Goal: Information Seeking & Learning: Find specific fact

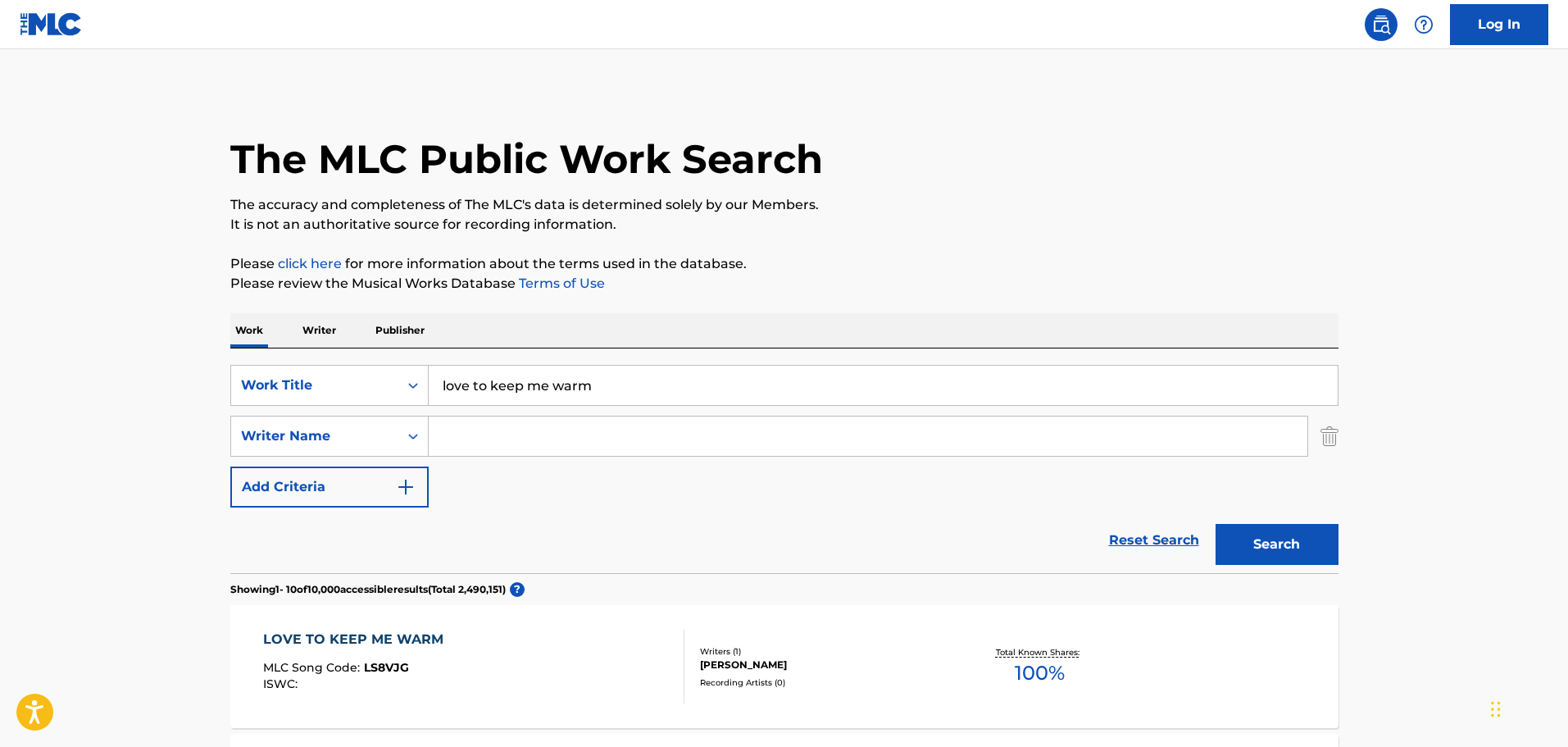
drag, startPoint x: 622, startPoint y: 375, endPoint x: 609, endPoint y: 374, distance: 13.0
click at [609, 374] on input "love to keep me warm" at bounding box center [883, 385] width 909 height 40
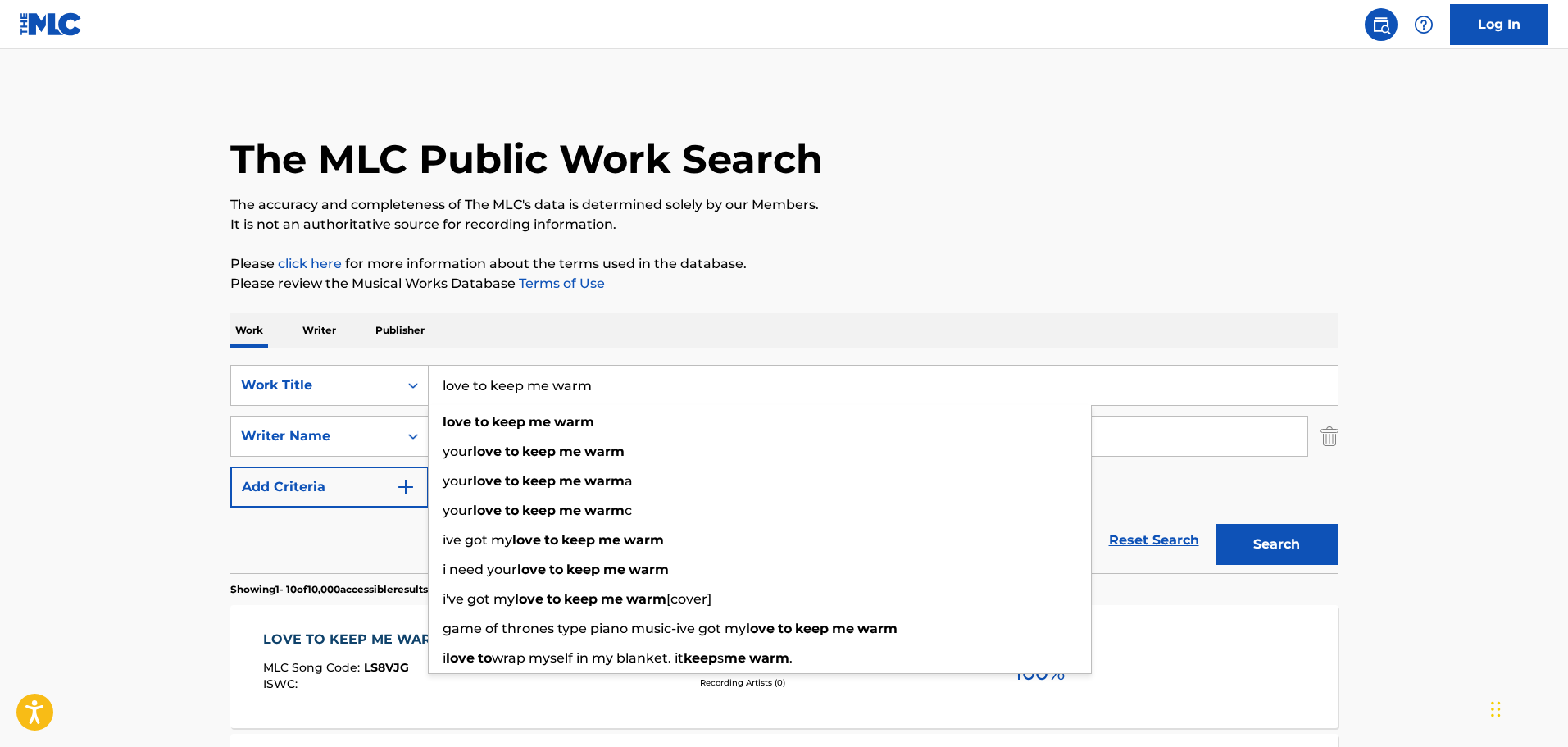
drag, startPoint x: 633, startPoint y: 386, endPoint x: 433, endPoint y: 356, distance: 202.2
click at [448, 357] on div "SearchWithCriteria938ed9aa-b7a9-4ec1-a0ed-e8cc2e3dbaed Work Title love to keep …" at bounding box center [784, 461] width 1108 height 224
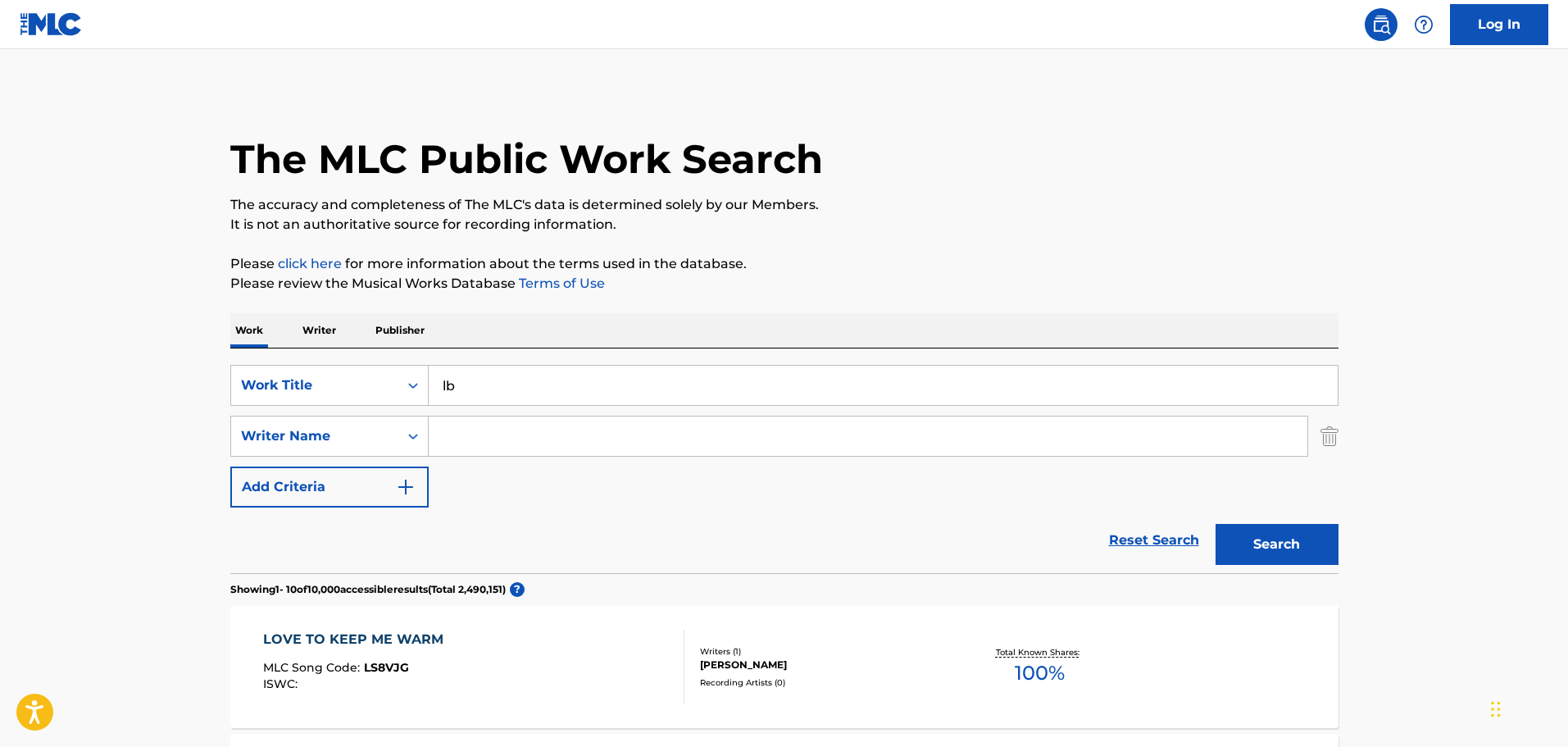
type input "l"
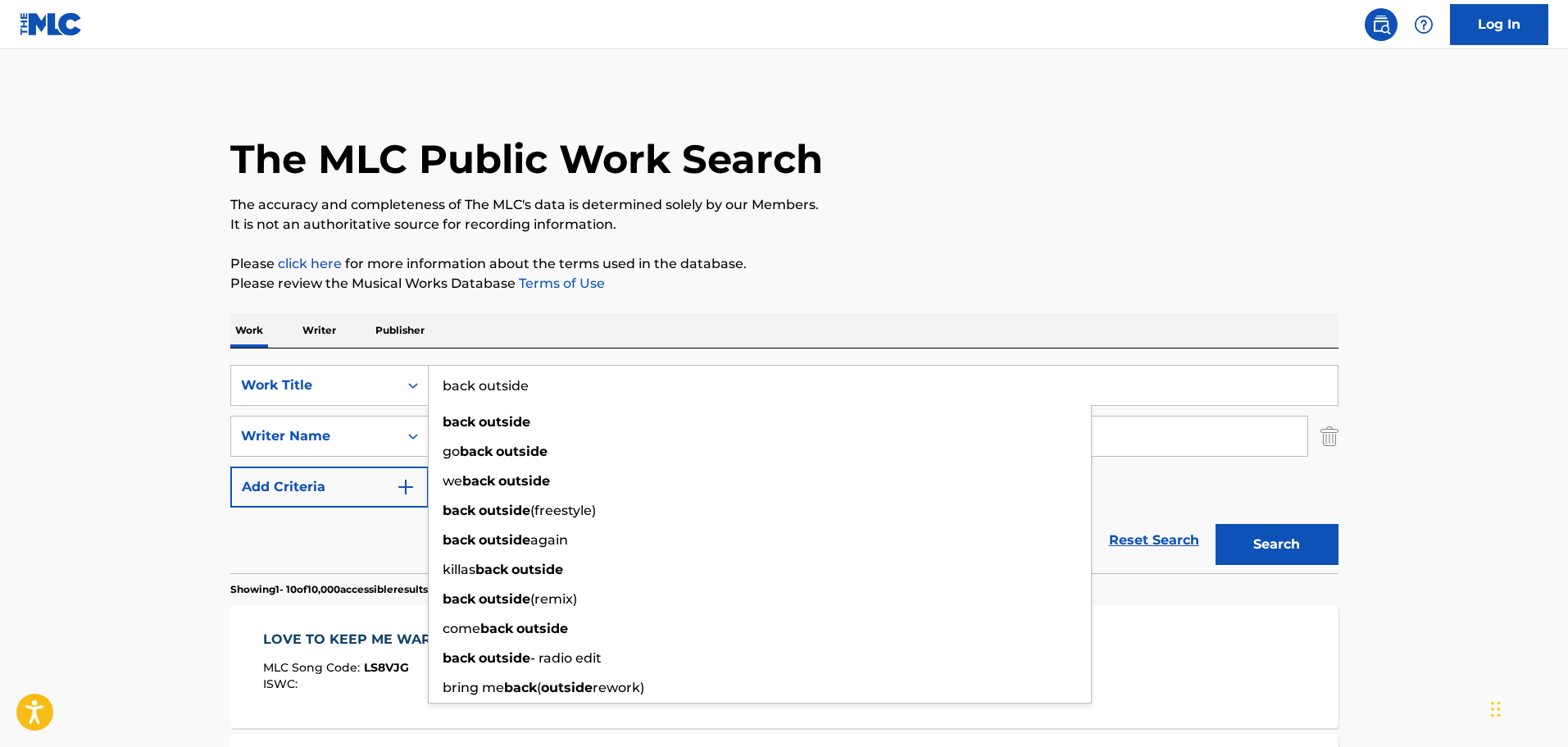
type input "back outside"
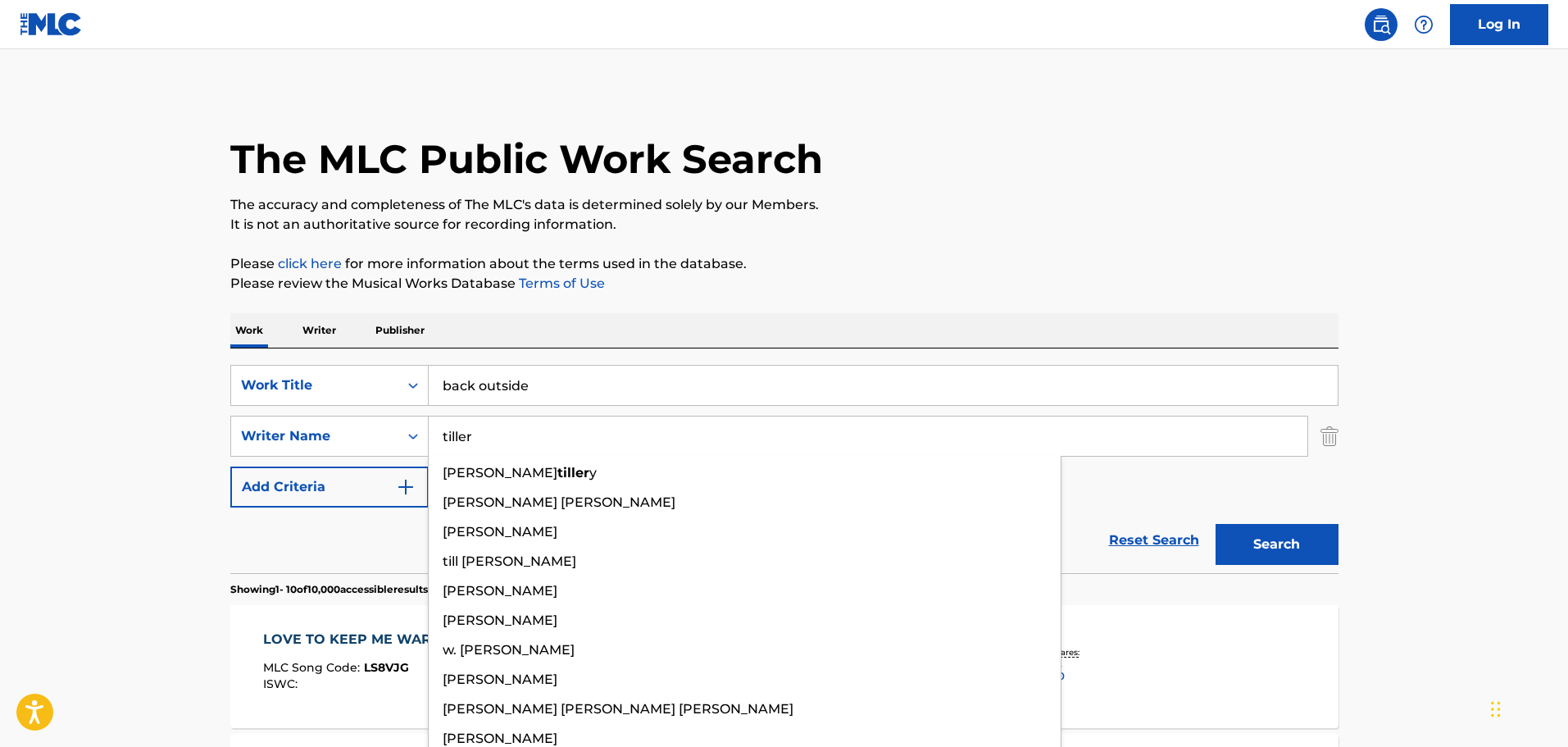
type input "tiller"
click at [1216, 523] on button "Search" at bounding box center [1277, 544] width 123 height 41
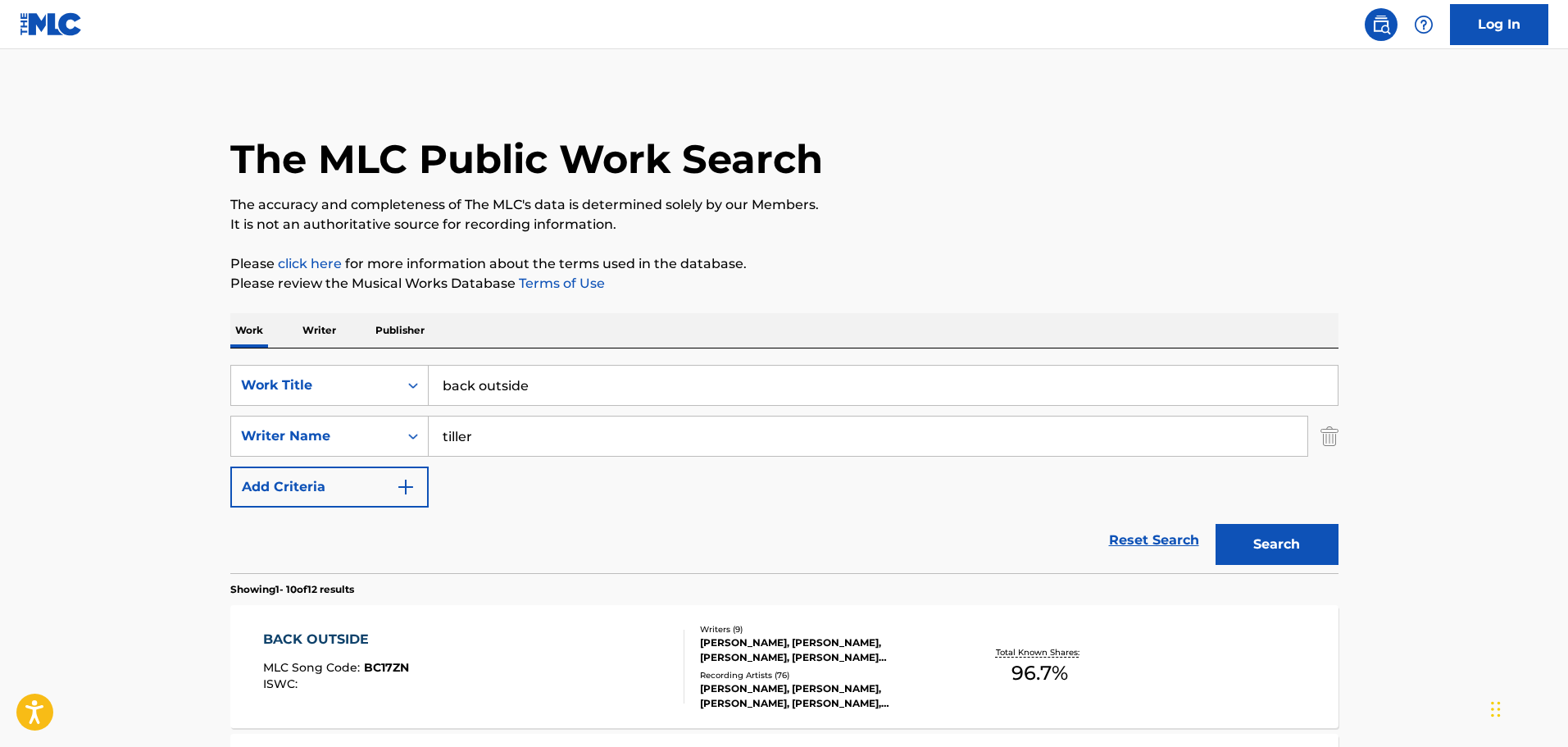
click at [358, 673] on span "MLC Song Code :" at bounding box center [314, 667] width 101 height 15
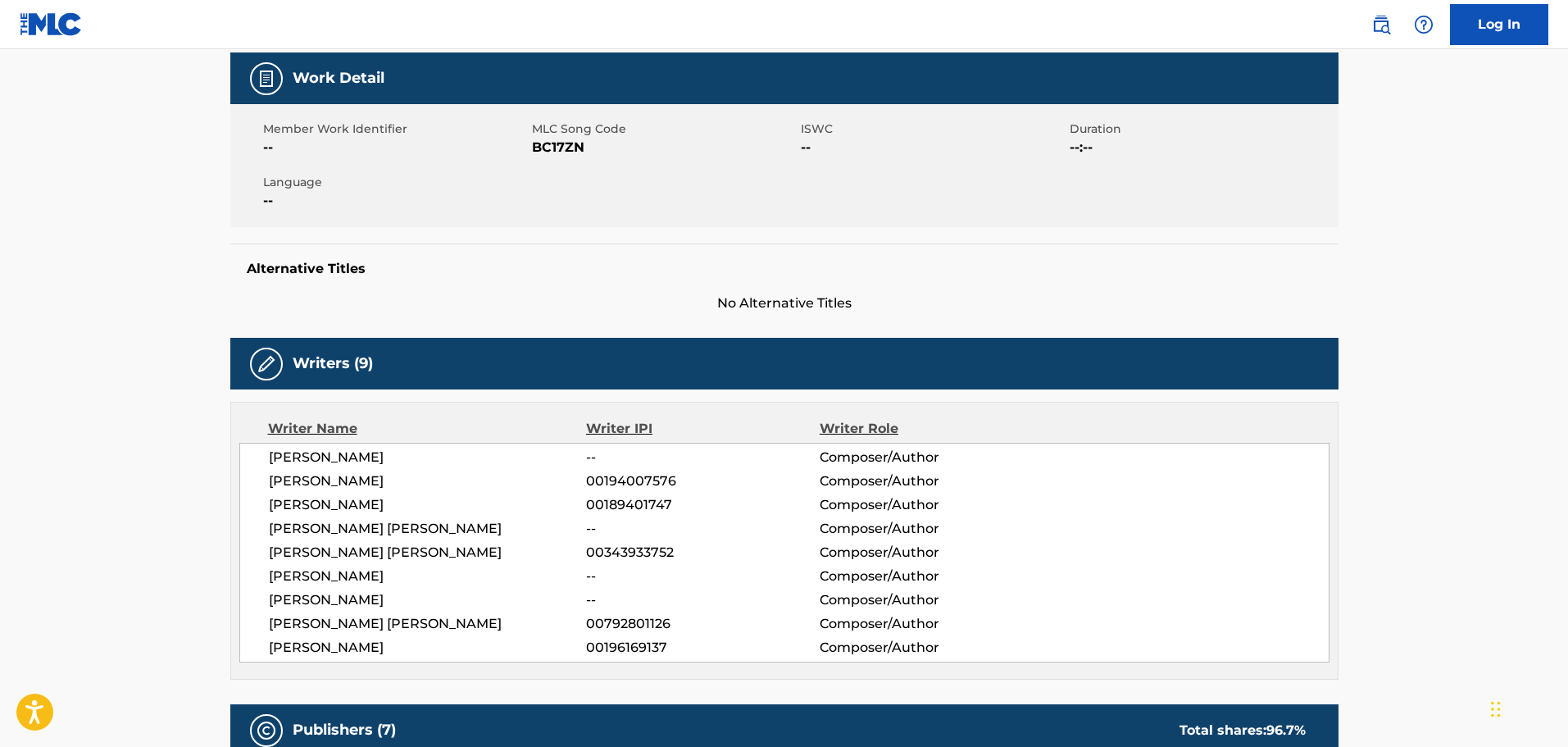
scroll to position [246, 0]
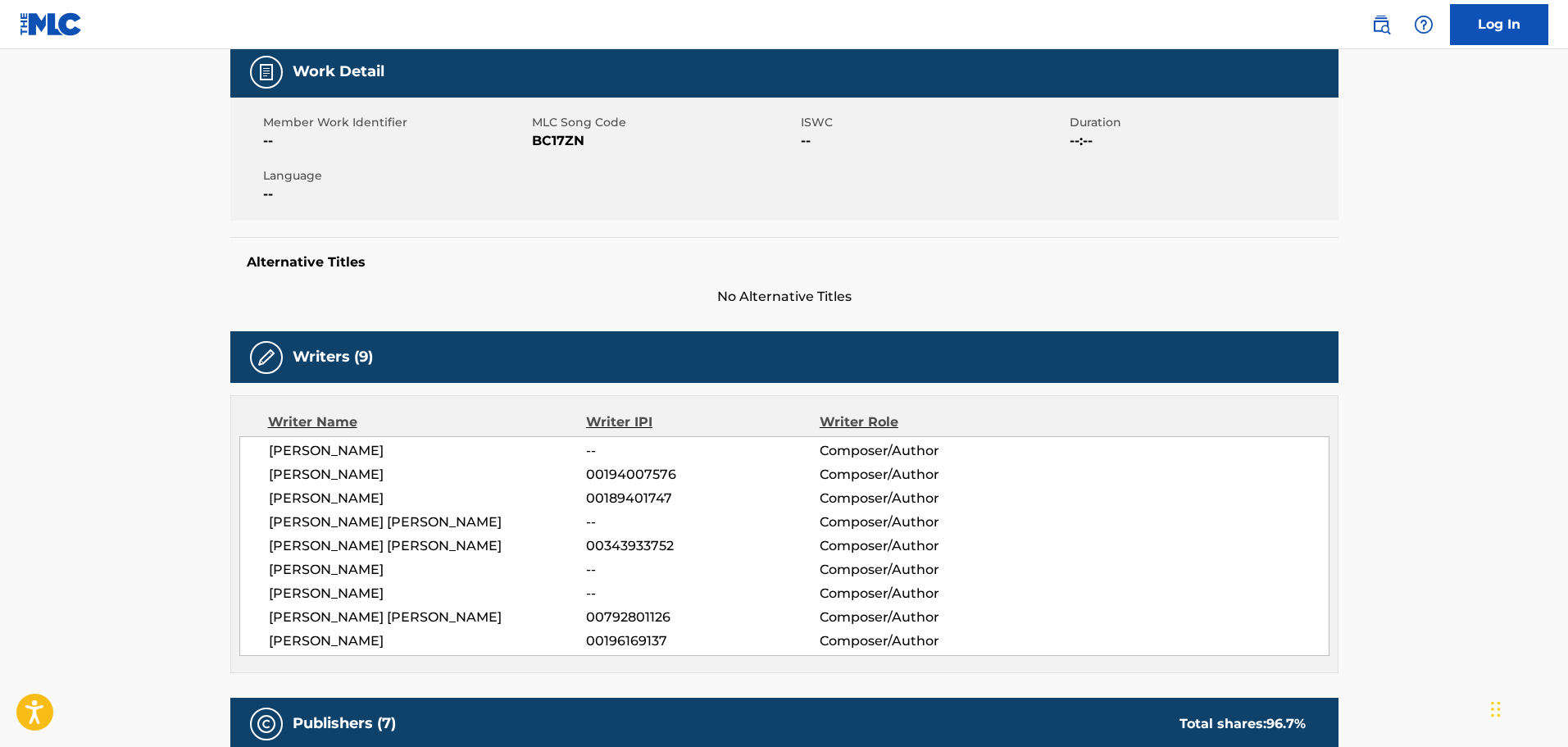
click at [571, 140] on span "BC17ZN" at bounding box center [664, 141] width 265 height 19
copy span "BC17ZN"
drag, startPoint x: 719, startPoint y: 264, endPoint x: 707, endPoint y: 280, distance: 20.0
click at [719, 268] on h5 "Alternative Titles" at bounding box center [784, 262] width 1075 height 17
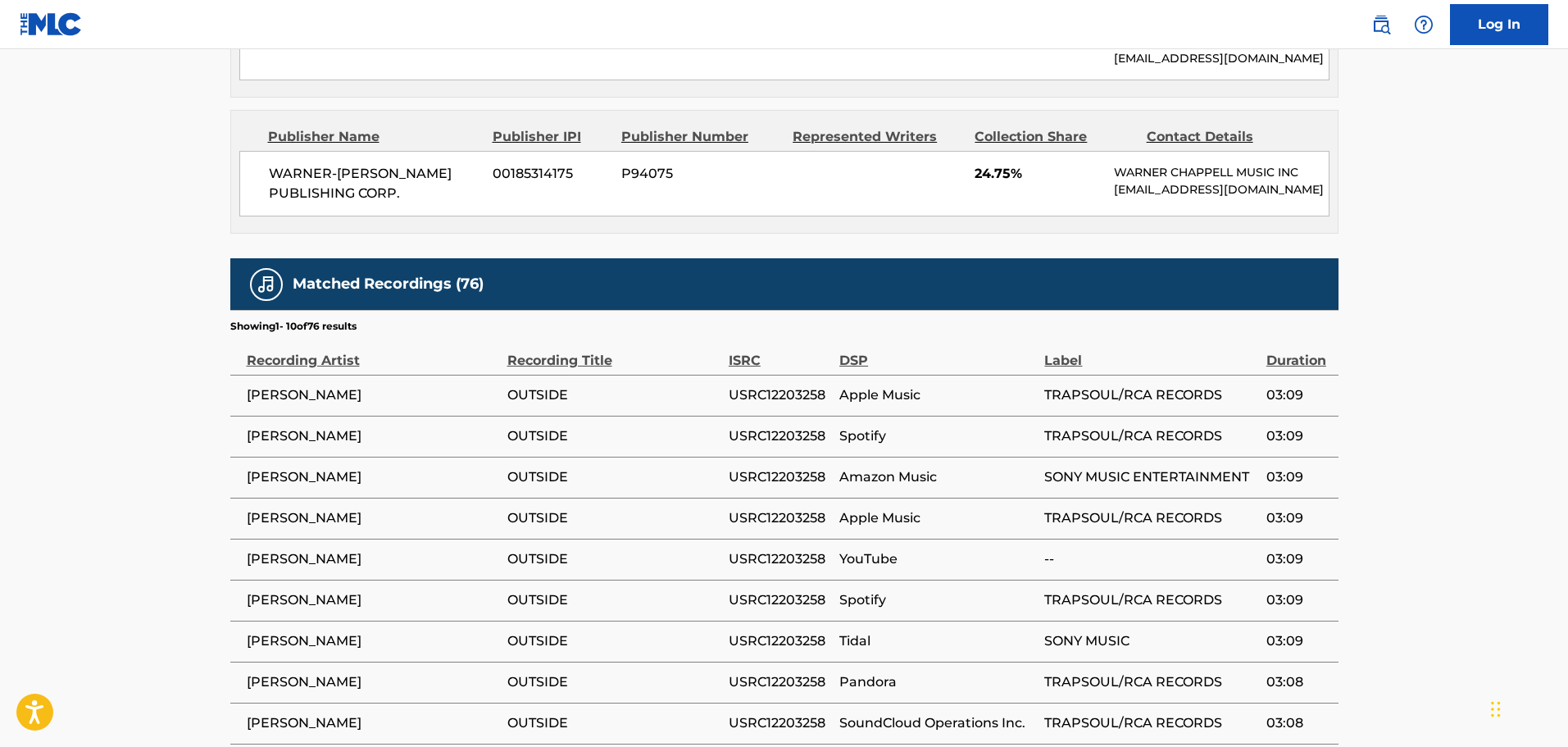
scroll to position [2790, 0]
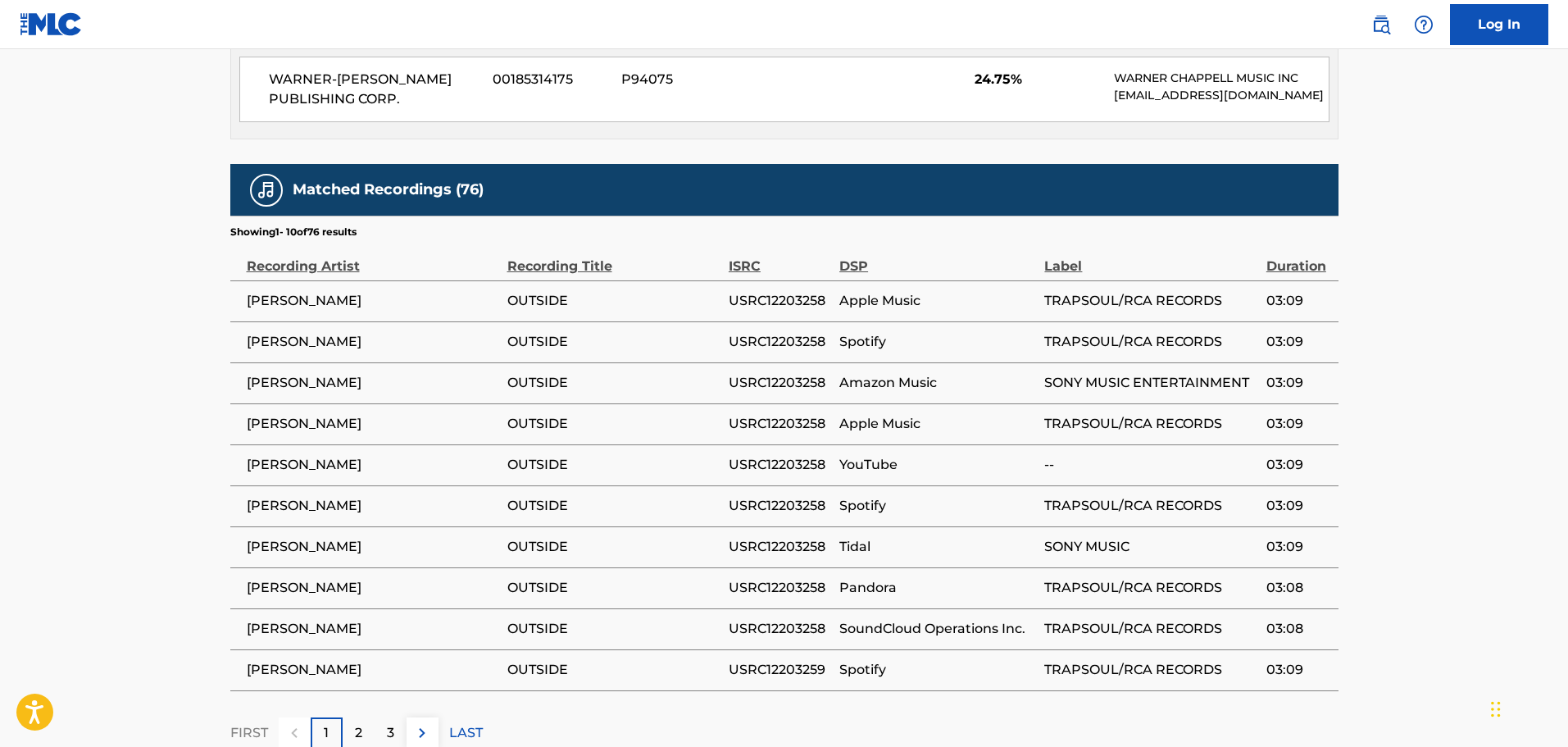
click at [350, 718] on div "2" at bounding box center [359, 733] width 32 height 32
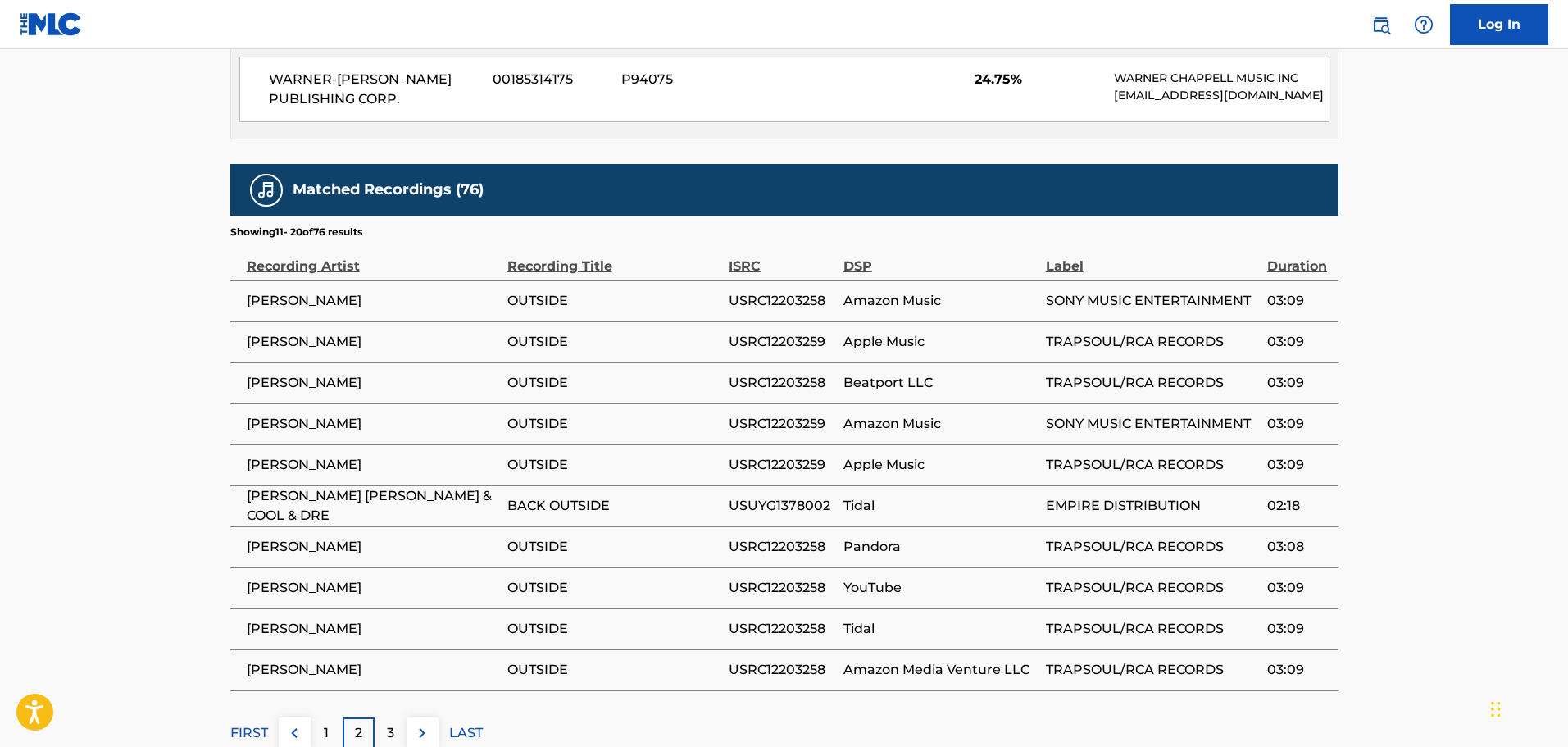
click at [385, 718] on div "3" at bounding box center [390, 733] width 32 height 32
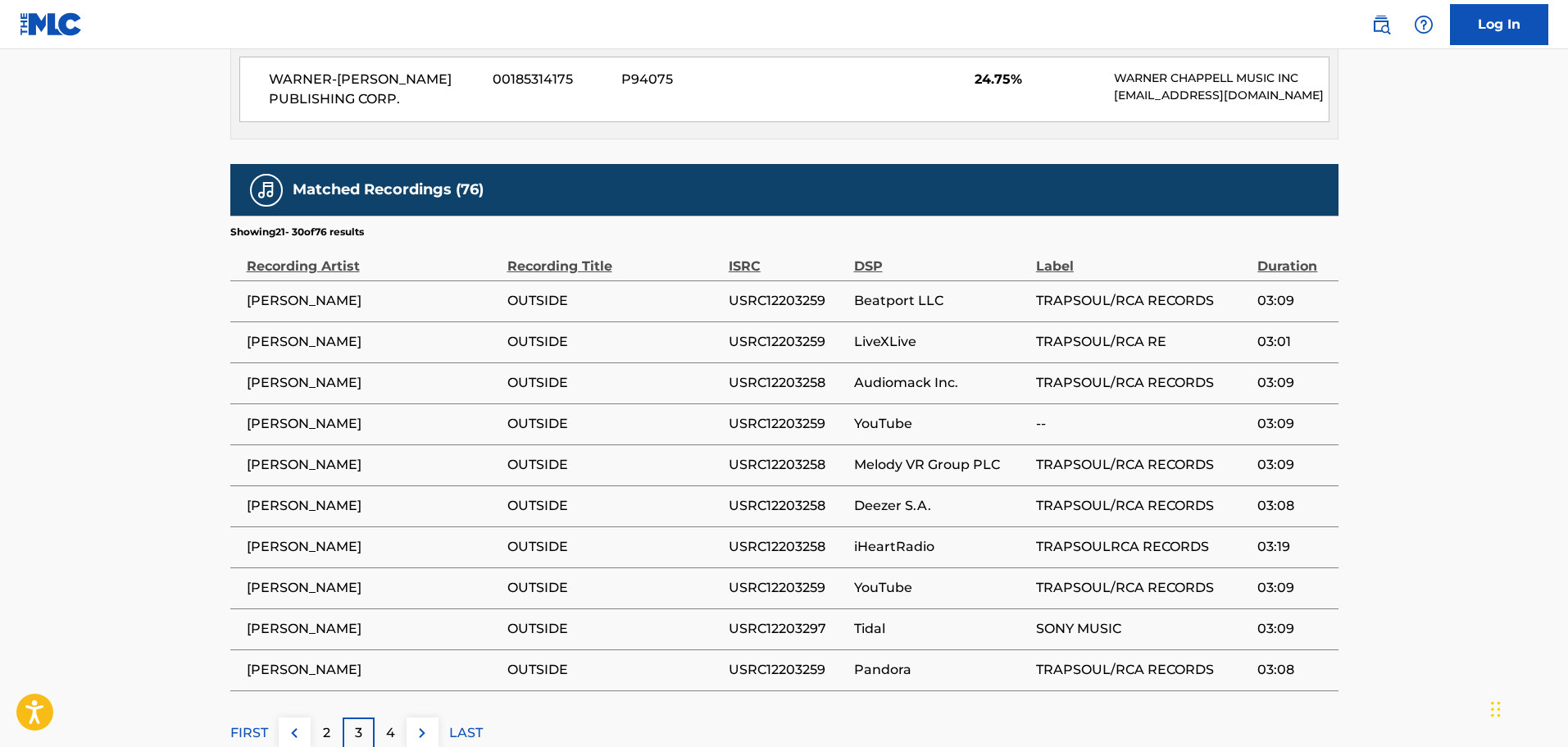
click at [391, 723] on p "4" at bounding box center [391, 732] width 9 height 19
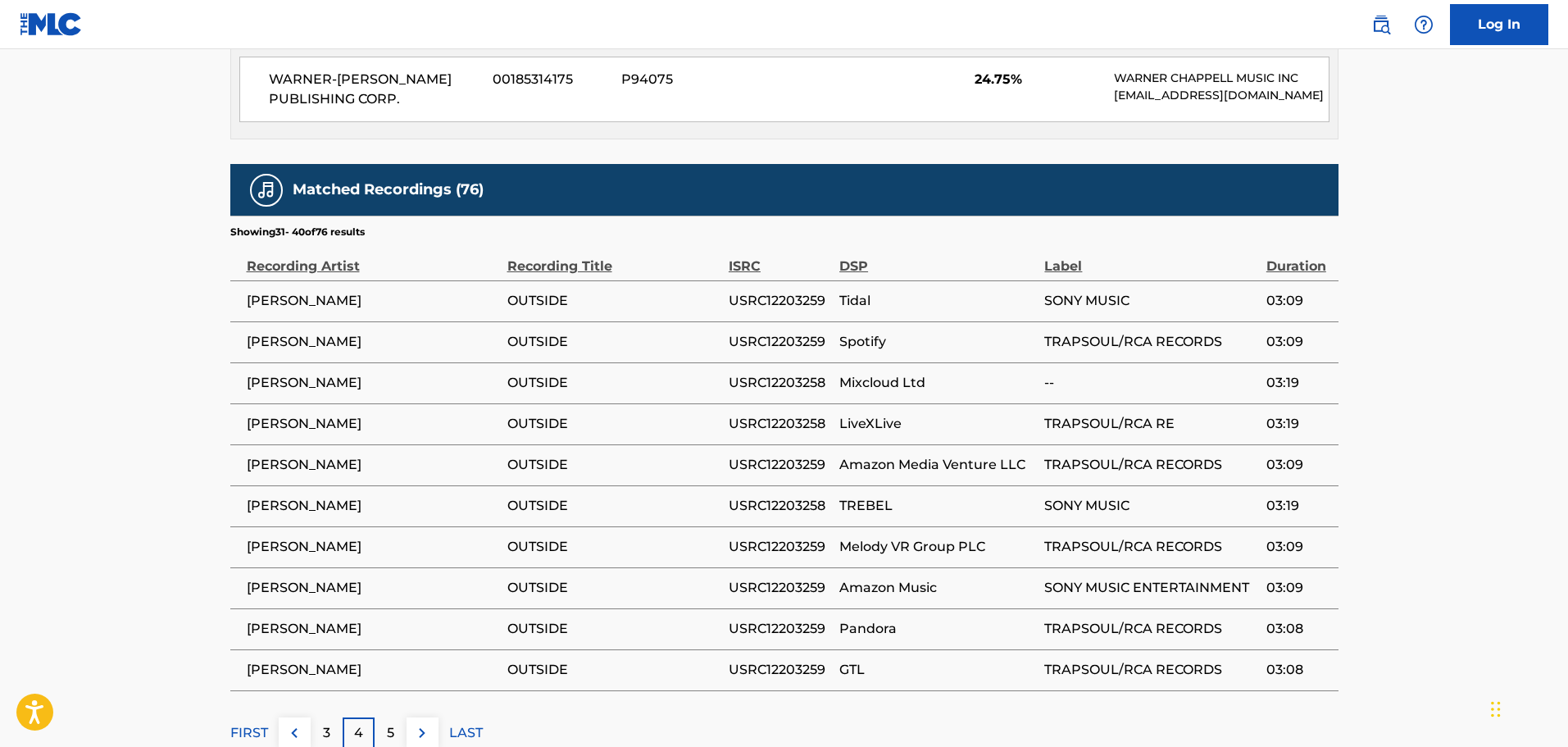
click at [397, 718] on div "5" at bounding box center [390, 733] width 32 height 32
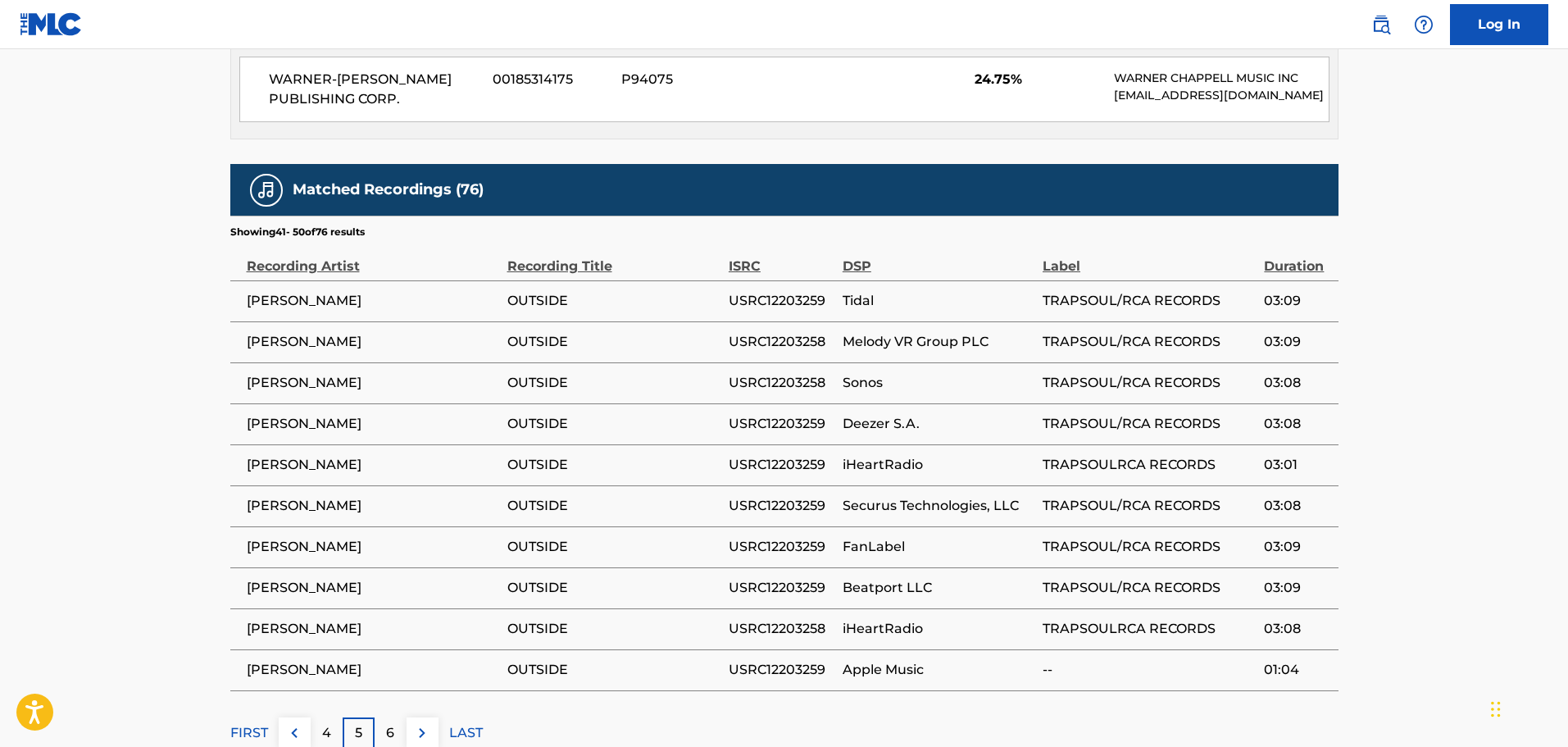
click at [398, 718] on div "6" at bounding box center [390, 733] width 32 height 32
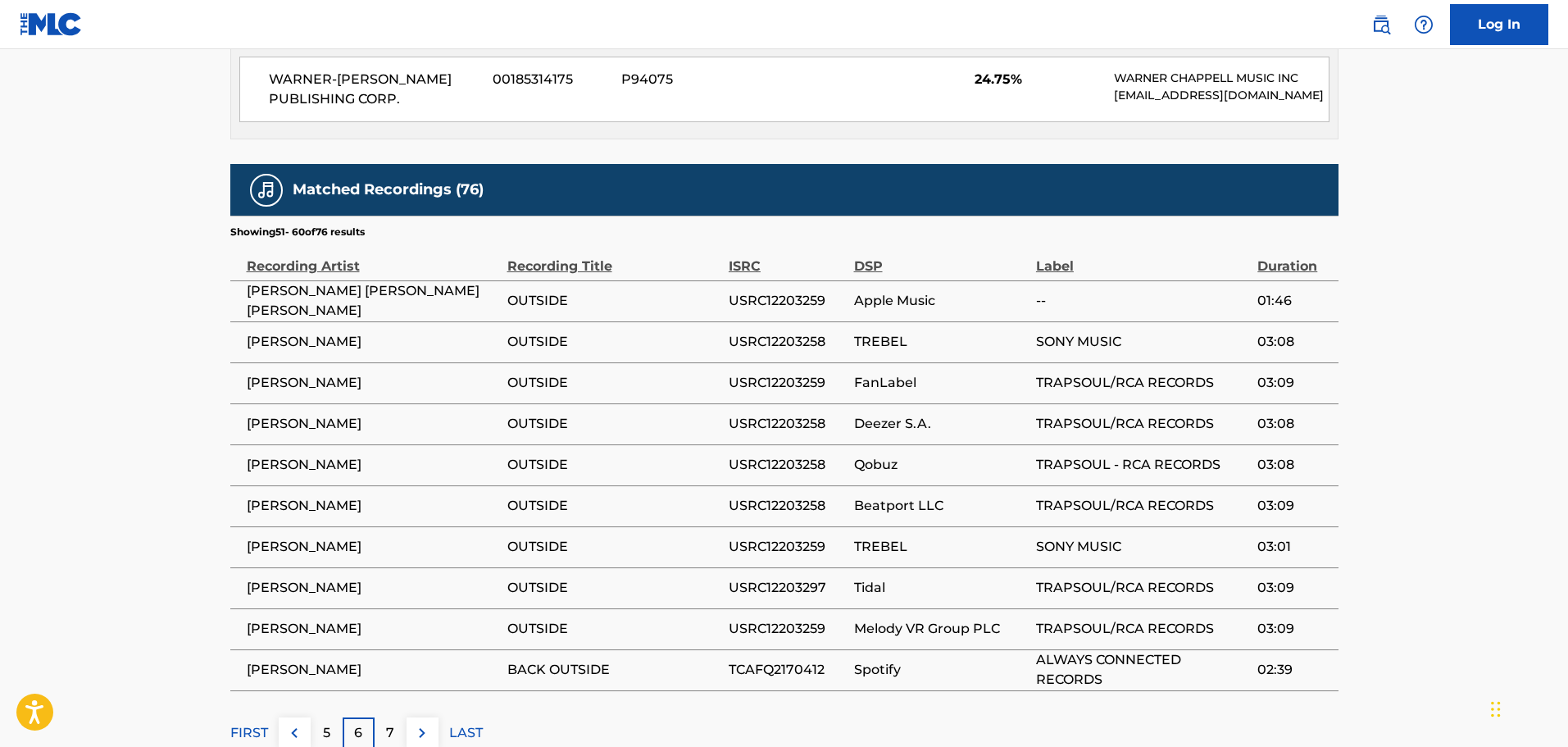
click at [397, 718] on div "7" at bounding box center [390, 733] width 32 height 32
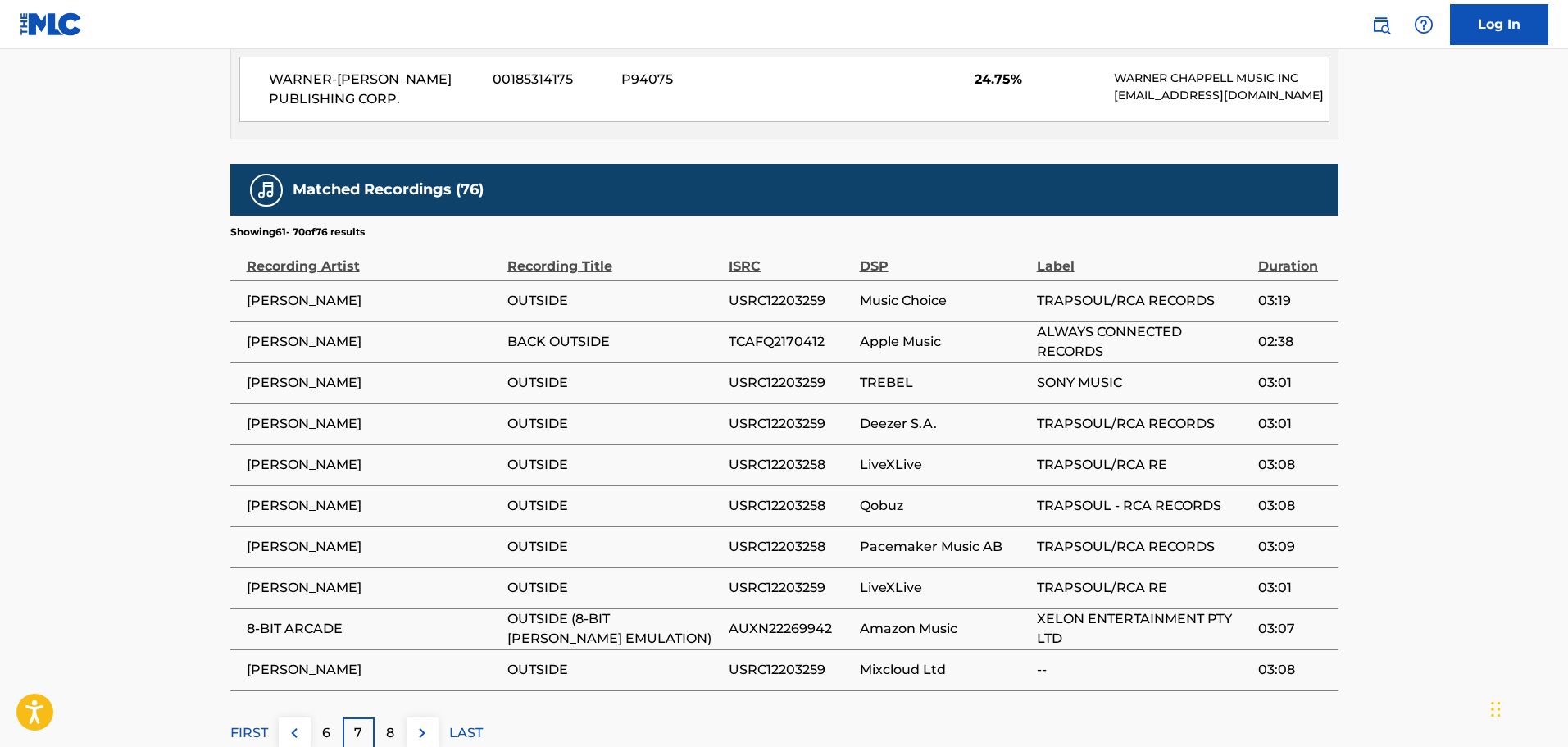
click at [397, 718] on div "8" at bounding box center [390, 733] width 32 height 32
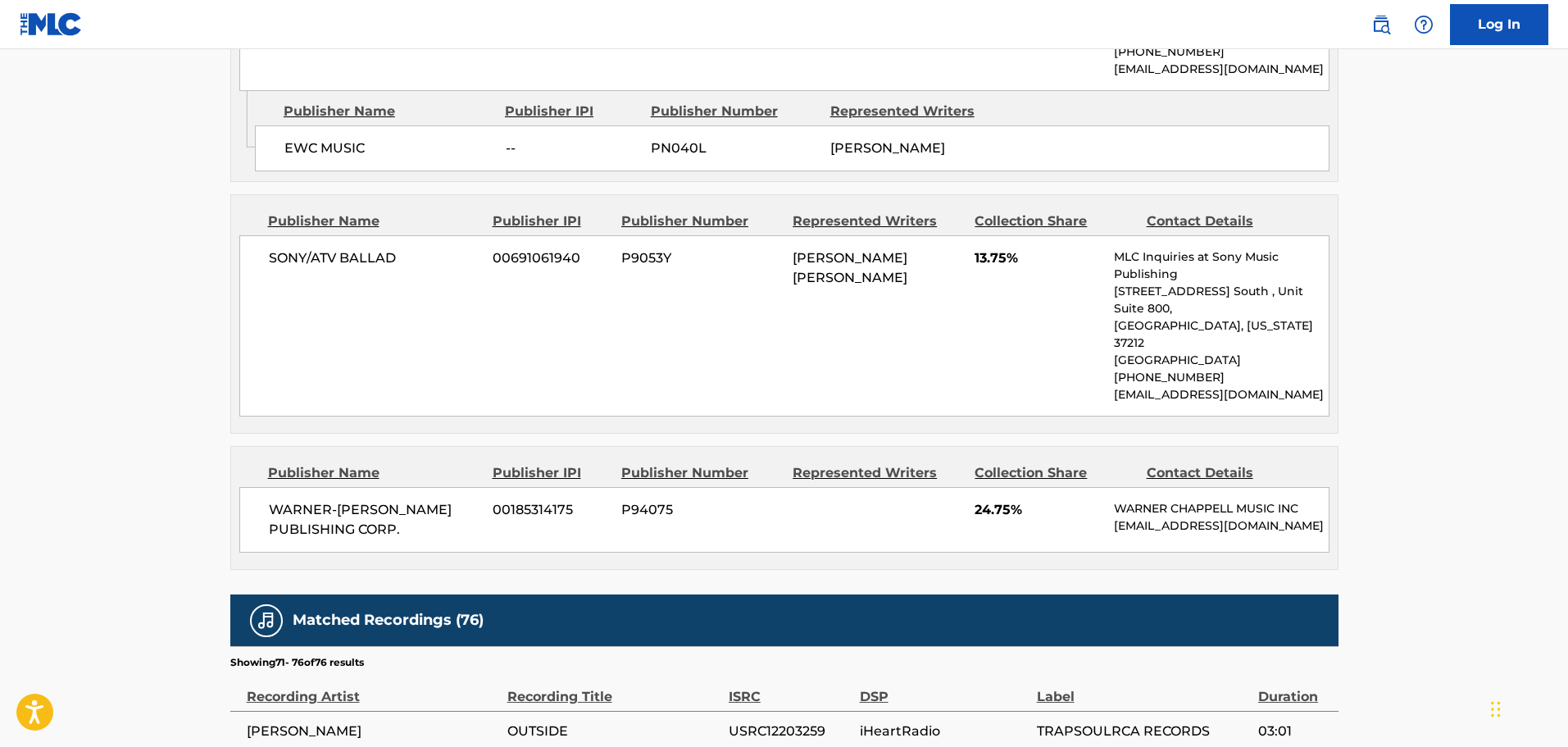
scroll to position [2626, 0]
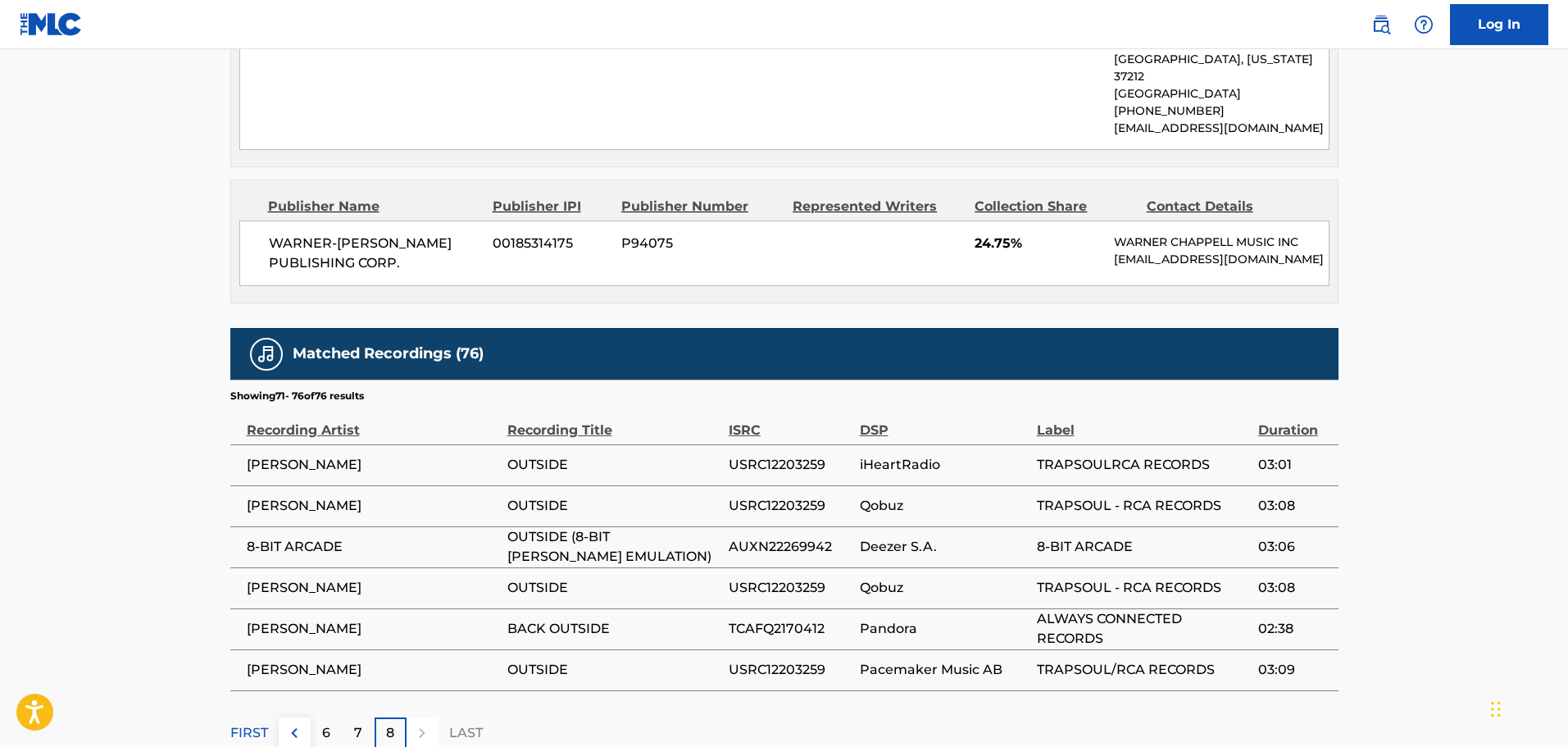
click at [302, 723] on img at bounding box center [293, 732] width 19 height 19
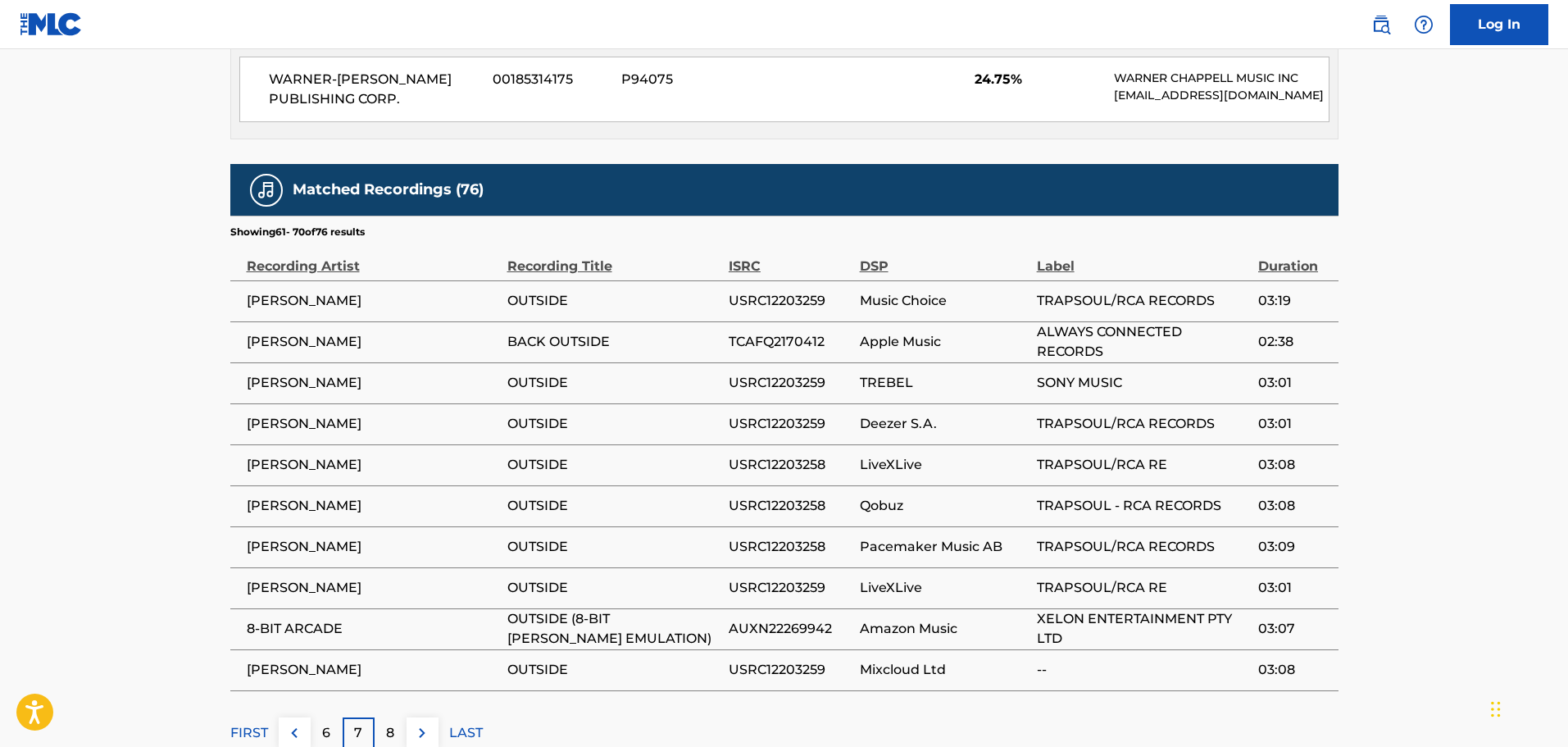
click at [306, 718] on button at bounding box center [294, 733] width 32 height 32
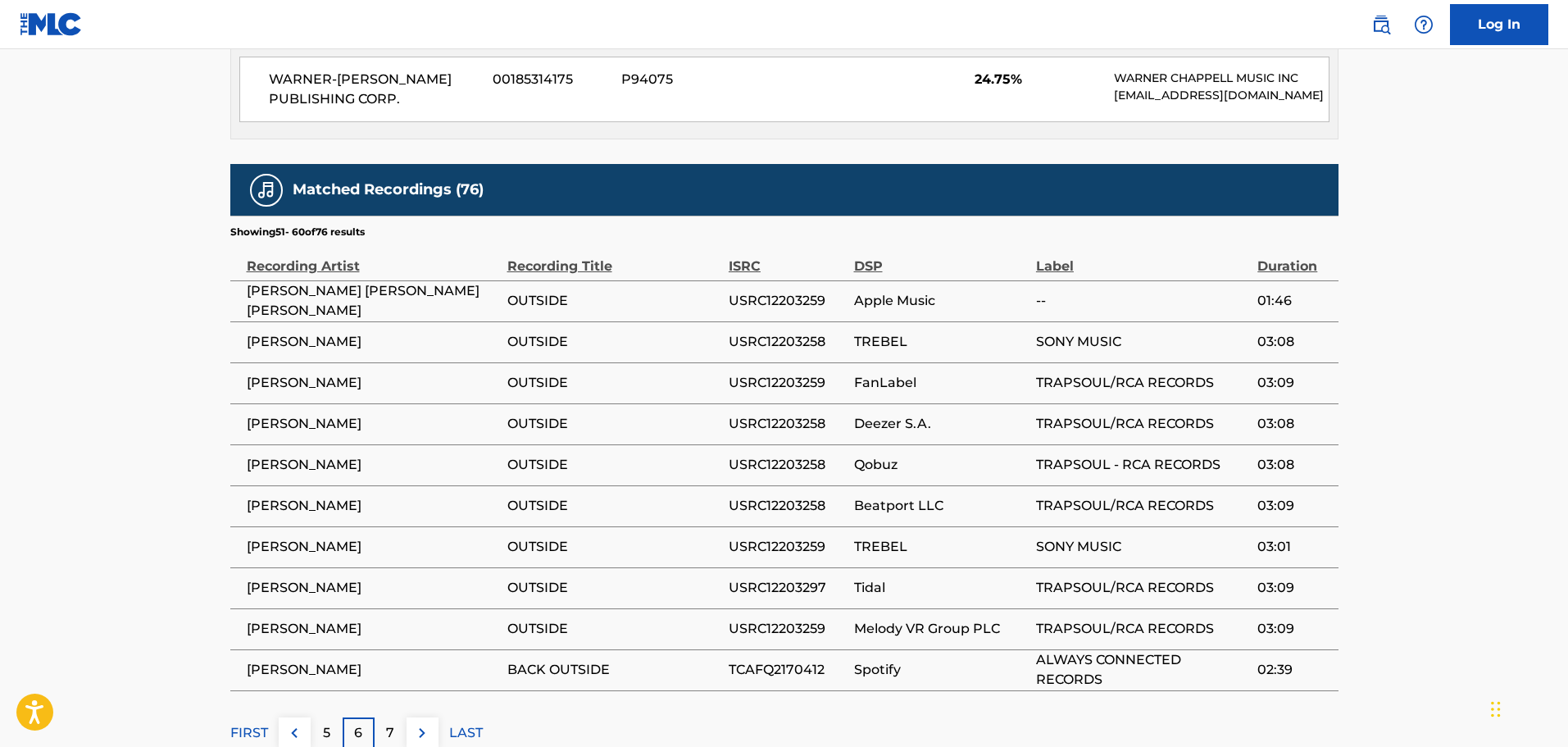
click at [306, 718] on button at bounding box center [294, 733] width 32 height 32
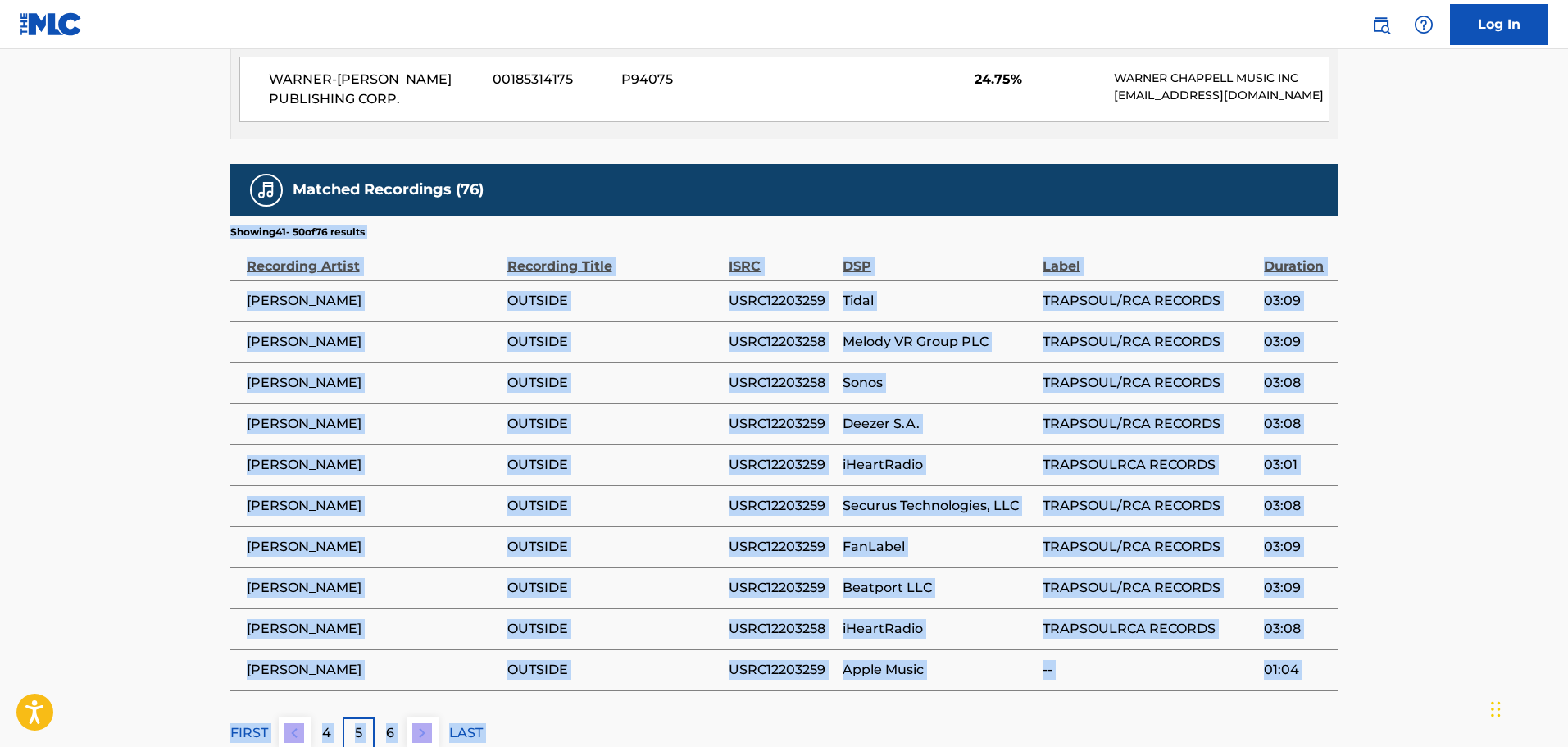
click at [305, 718] on button at bounding box center [294, 733] width 32 height 32
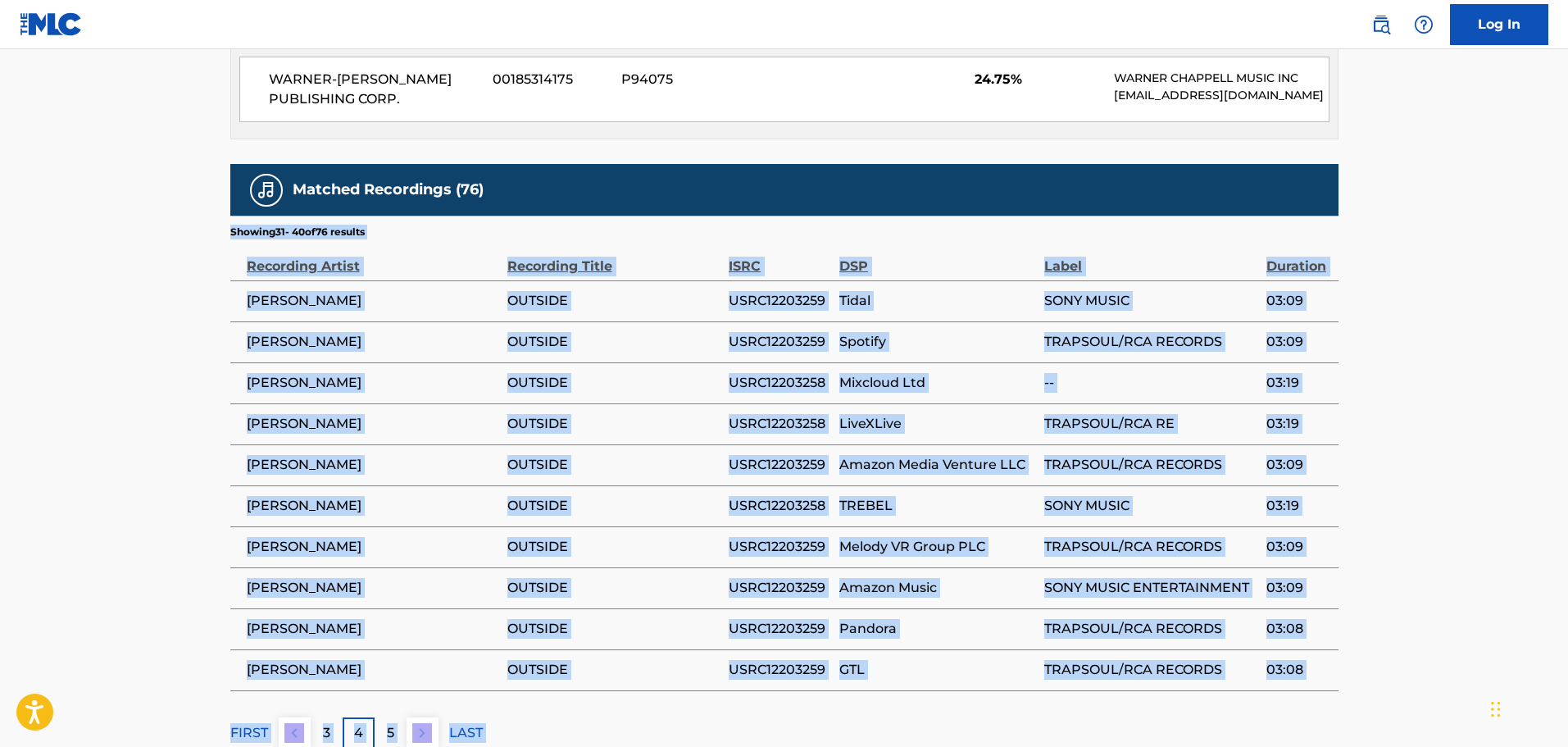
click at [305, 718] on button at bounding box center [294, 733] width 32 height 32
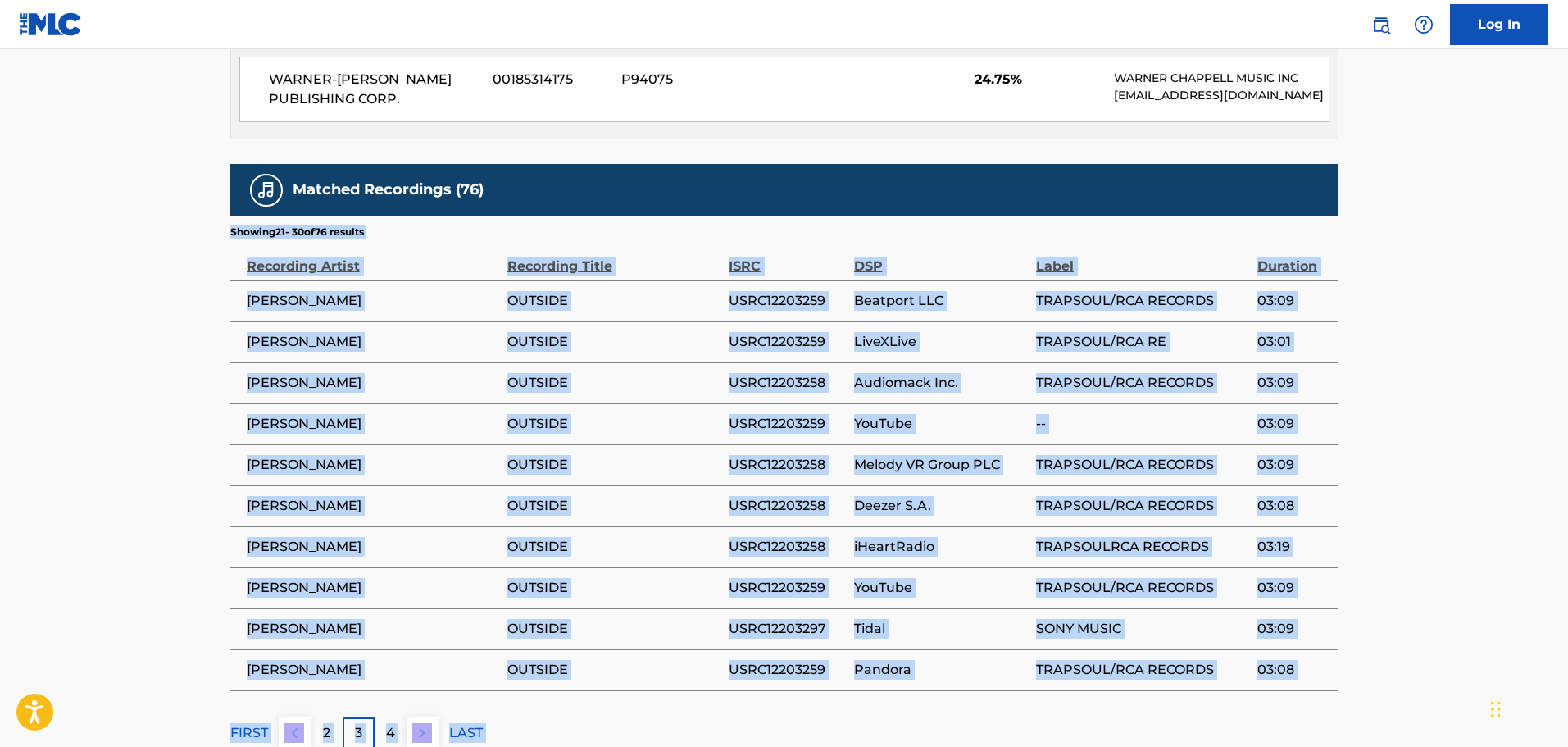
click at [305, 718] on button at bounding box center [294, 733] width 32 height 32
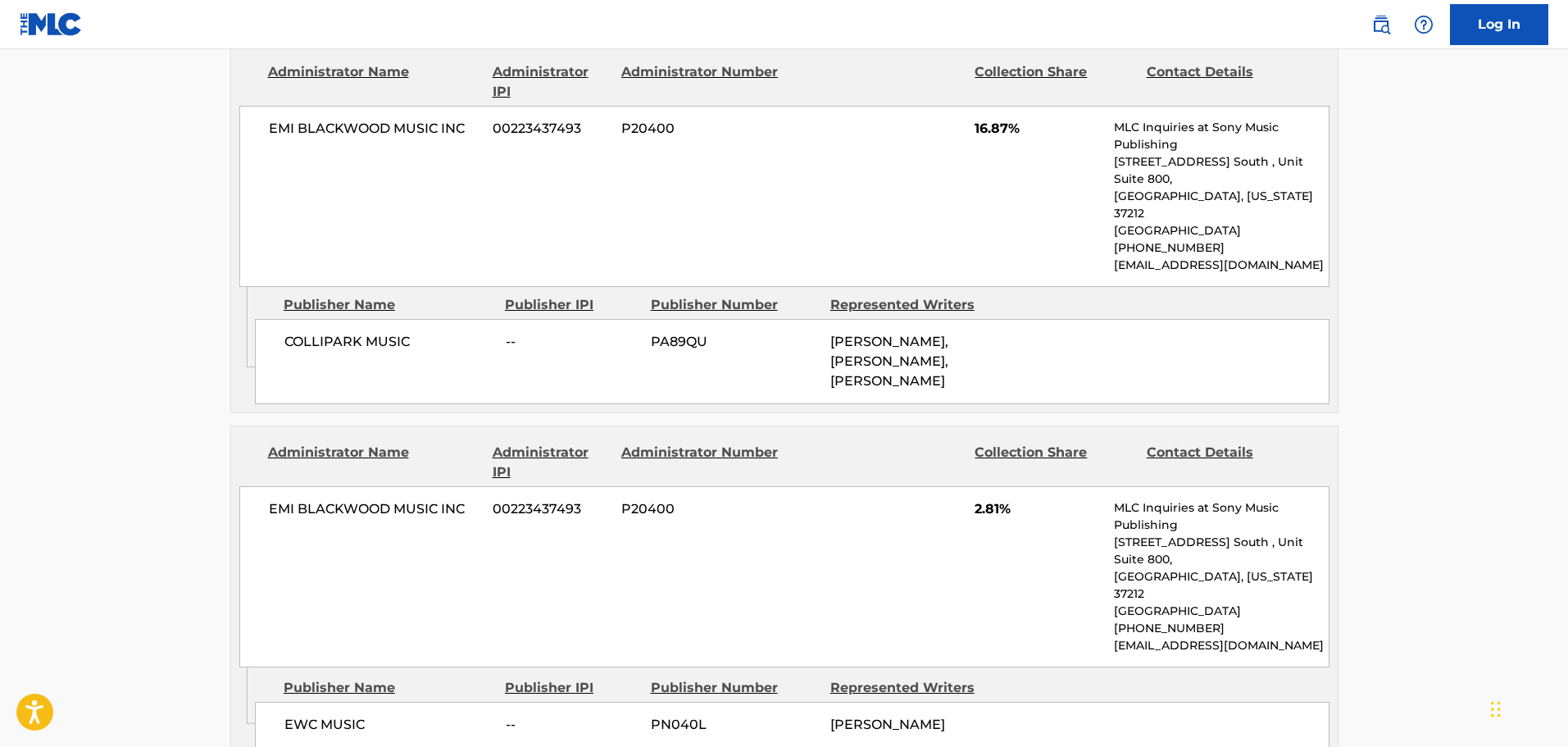
scroll to position [1807, 0]
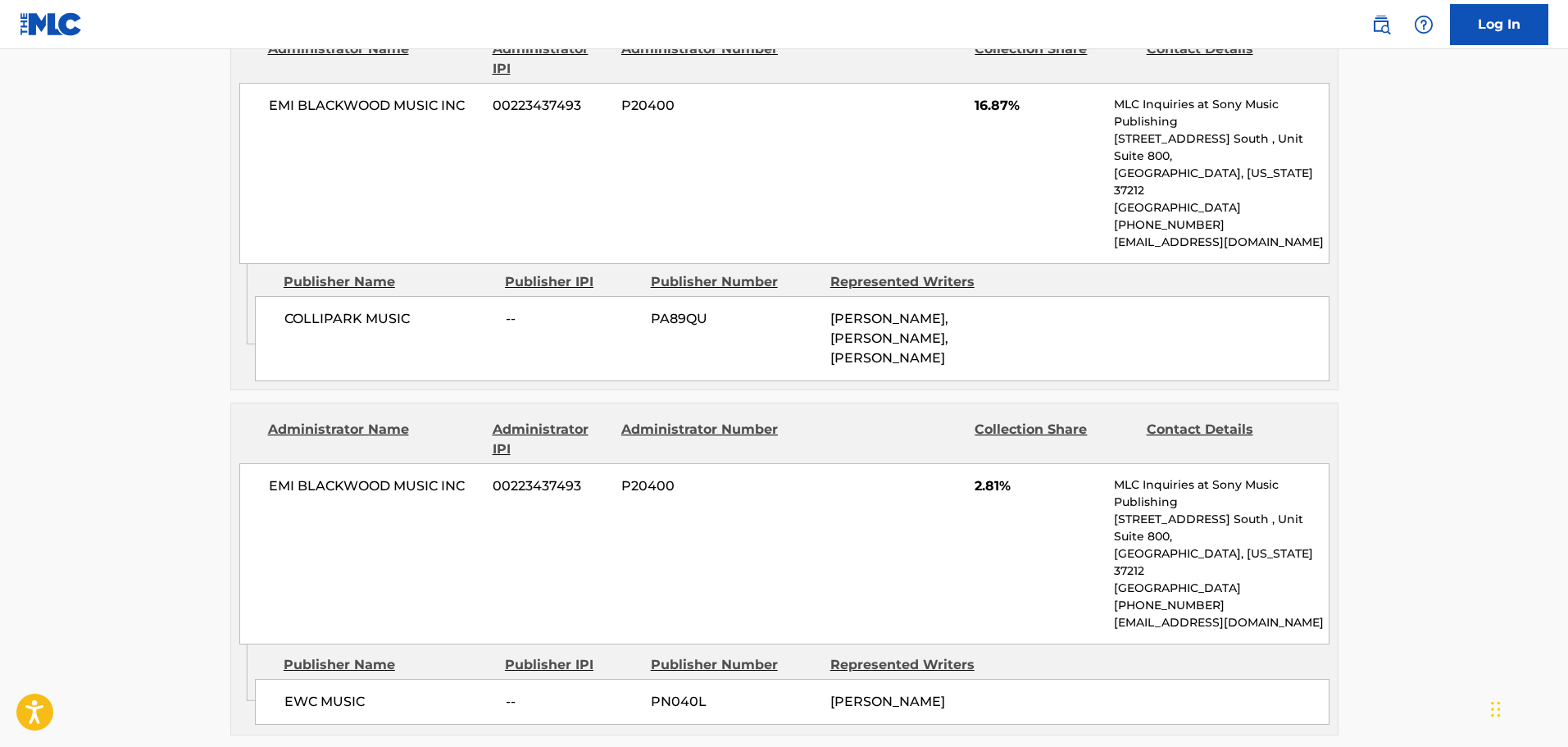
click at [594, 296] on div "COLLIPARK MUSIC -- PA89QU [PERSON_NAME], [PERSON_NAME], [PERSON_NAME]" at bounding box center [792, 339] width 1074 height 86
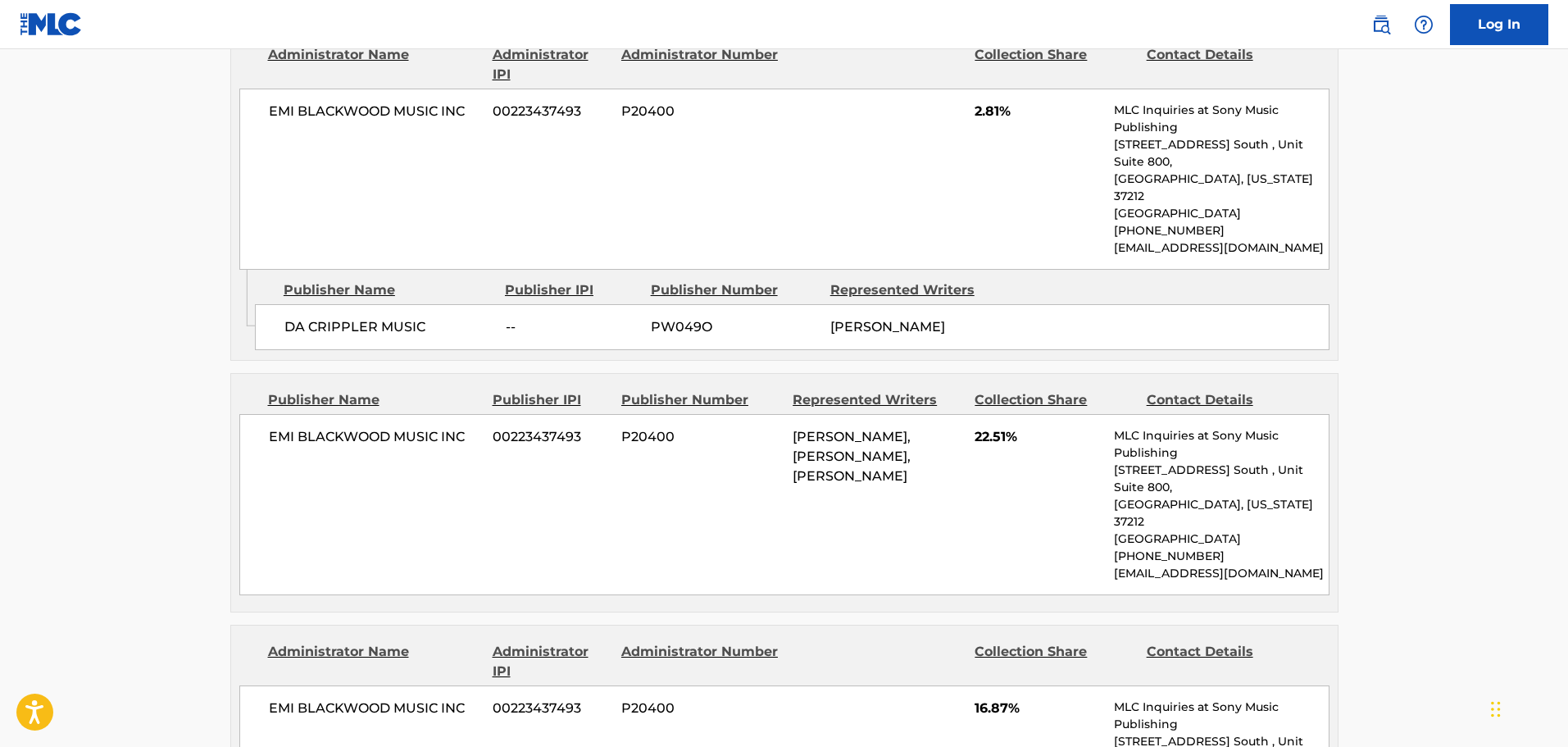
scroll to position [1233, 0]
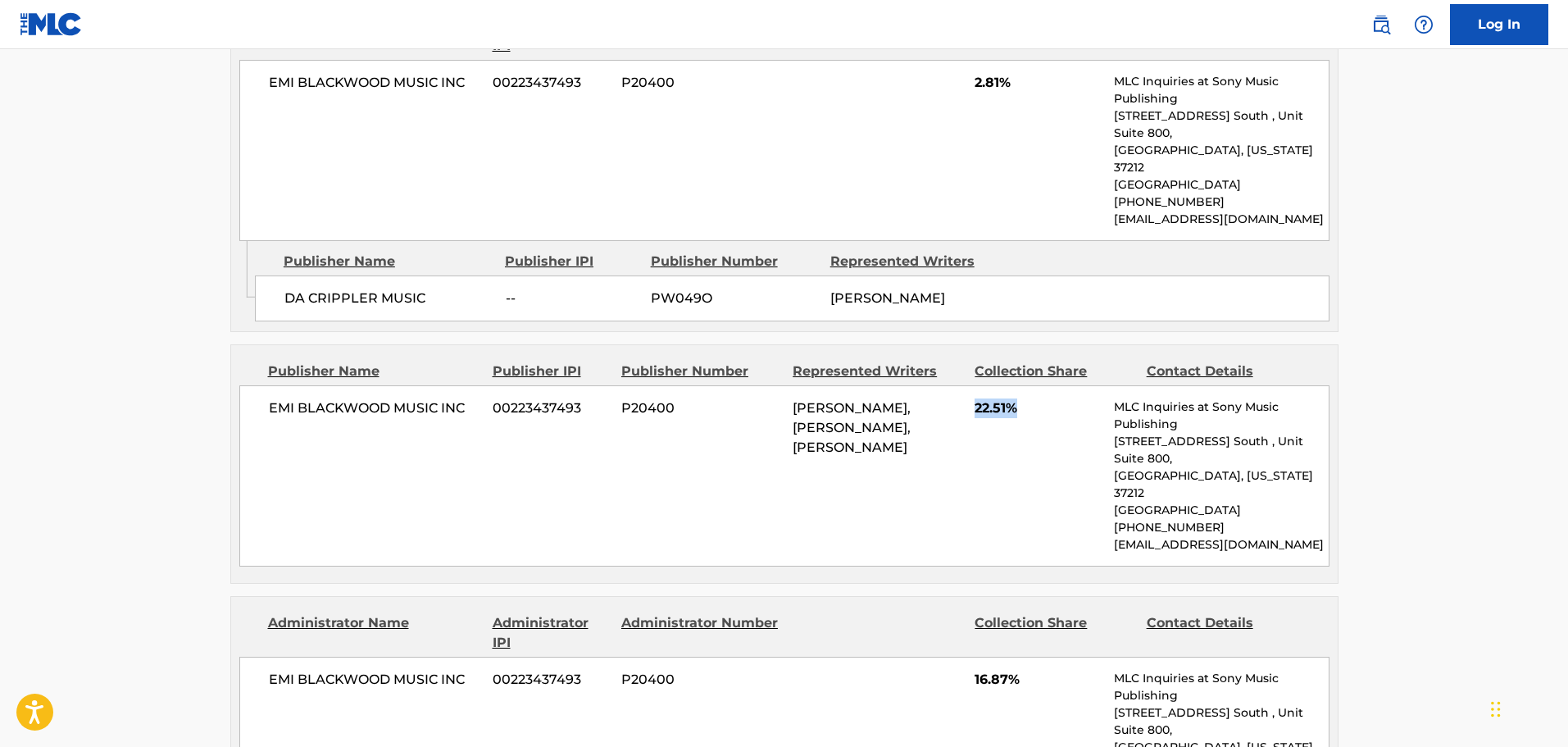
drag, startPoint x: 1015, startPoint y: 410, endPoint x: 973, endPoint y: 403, distance: 42.6
click at [973, 403] on div "EMI [PERSON_NAME] MUSIC INC 00223437493 P20400 [PERSON_NAME], [PERSON_NAME], [P…" at bounding box center [784, 476] width 1090 height 181
copy span "22.51%"
click at [920, 215] on div "EMI [PERSON_NAME] MUSIC INC 00223437493 P20400 2.81% MLC Inquiries at Sony Musi…" at bounding box center [784, 150] width 1090 height 181
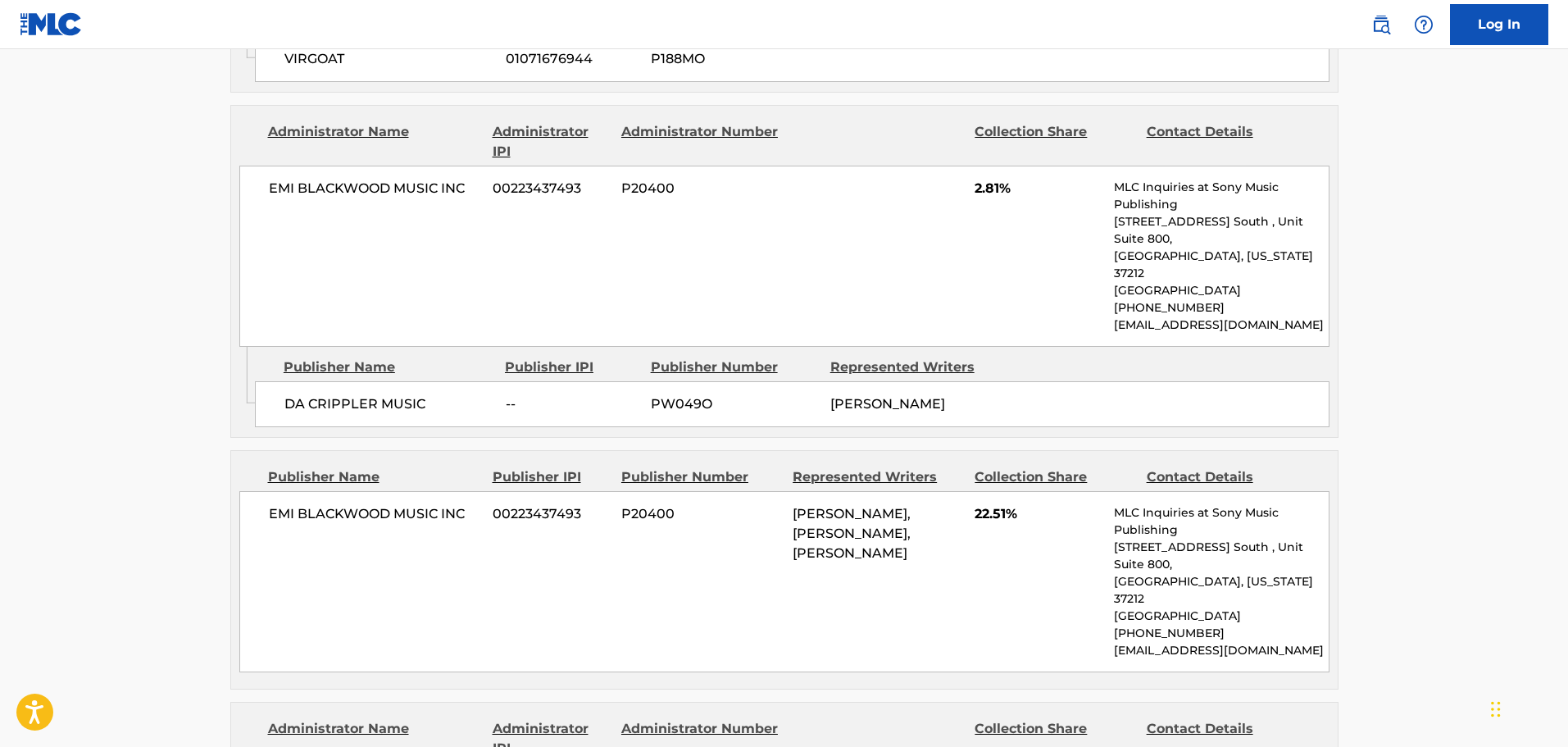
scroll to position [987, 0]
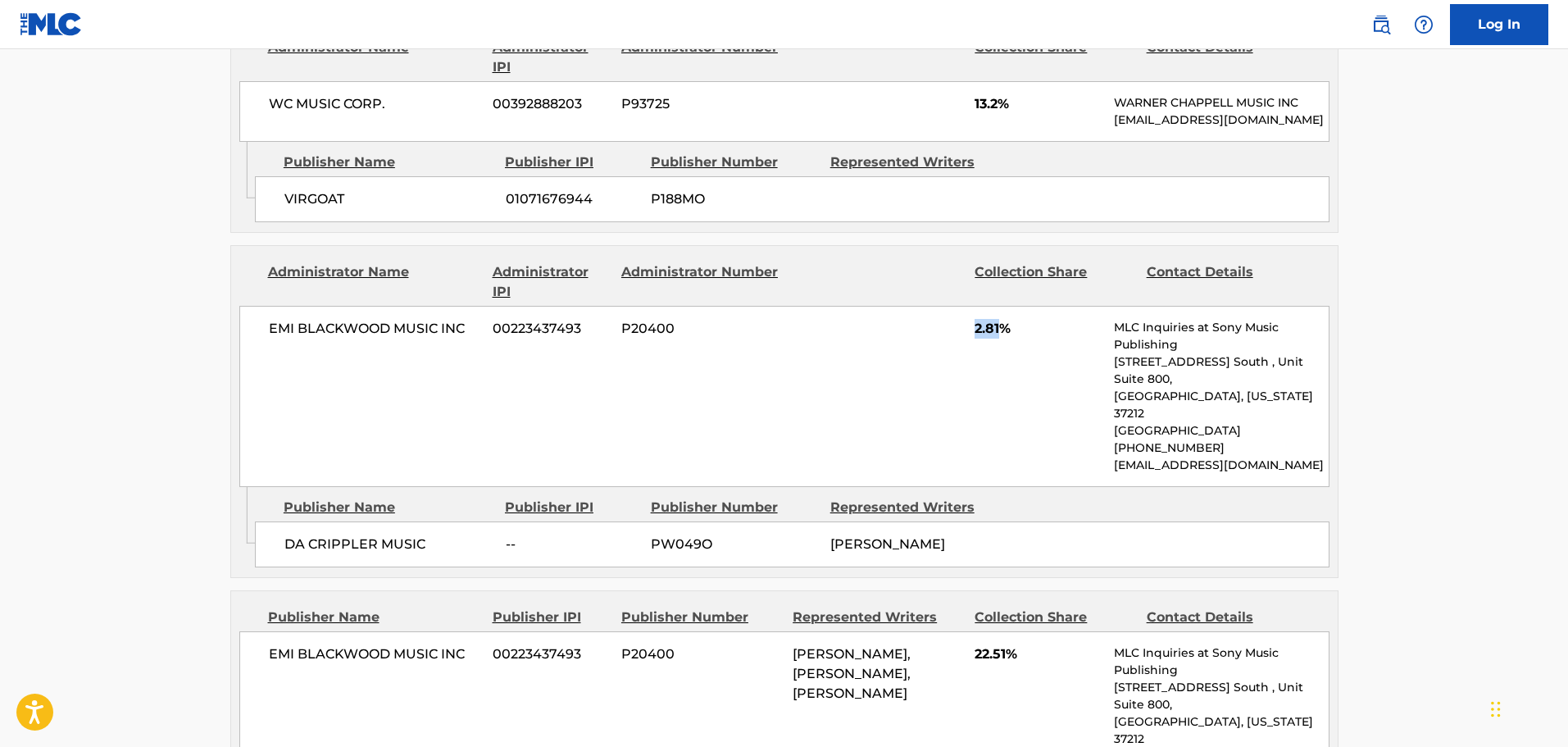
drag, startPoint x: 974, startPoint y: 346, endPoint x: 1001, endPoint y: 345, distance: 27.0
click at [1001, 345] on div "EMI [PERSON_NAME] MUSIC INC 00223437493 P20400 2.81% MLC Inquiries at Sony Musi…" at bounding box center [784, 396] width 1090 height 181
copy span "2.81"
click at [873, 190] on div "Publisher Name Publisher IPI Publisher Number Represented Writers VIRGOAT 01071…" at bounding box center [795, 182] width 1082 height 82
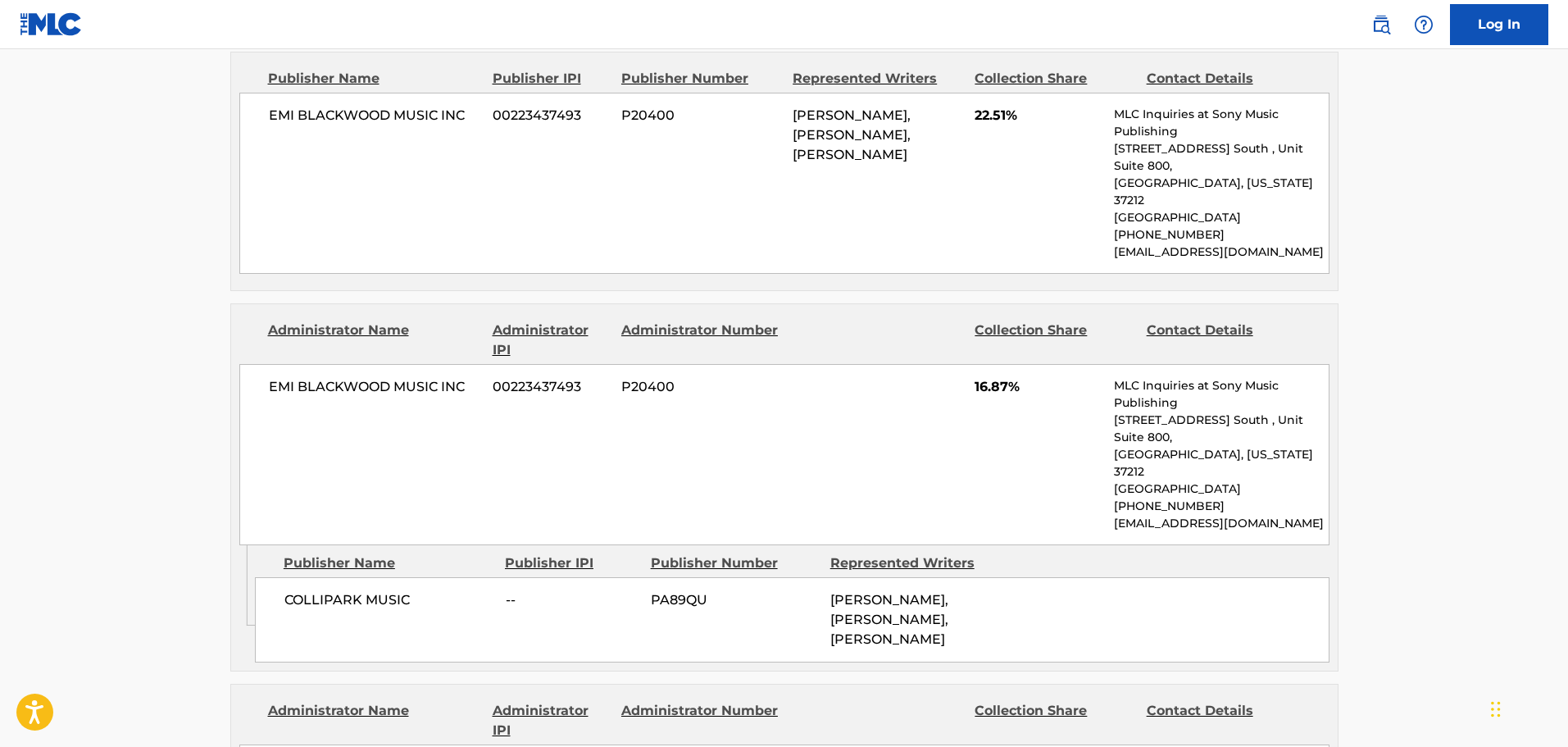
scroll to position [1561, 0]
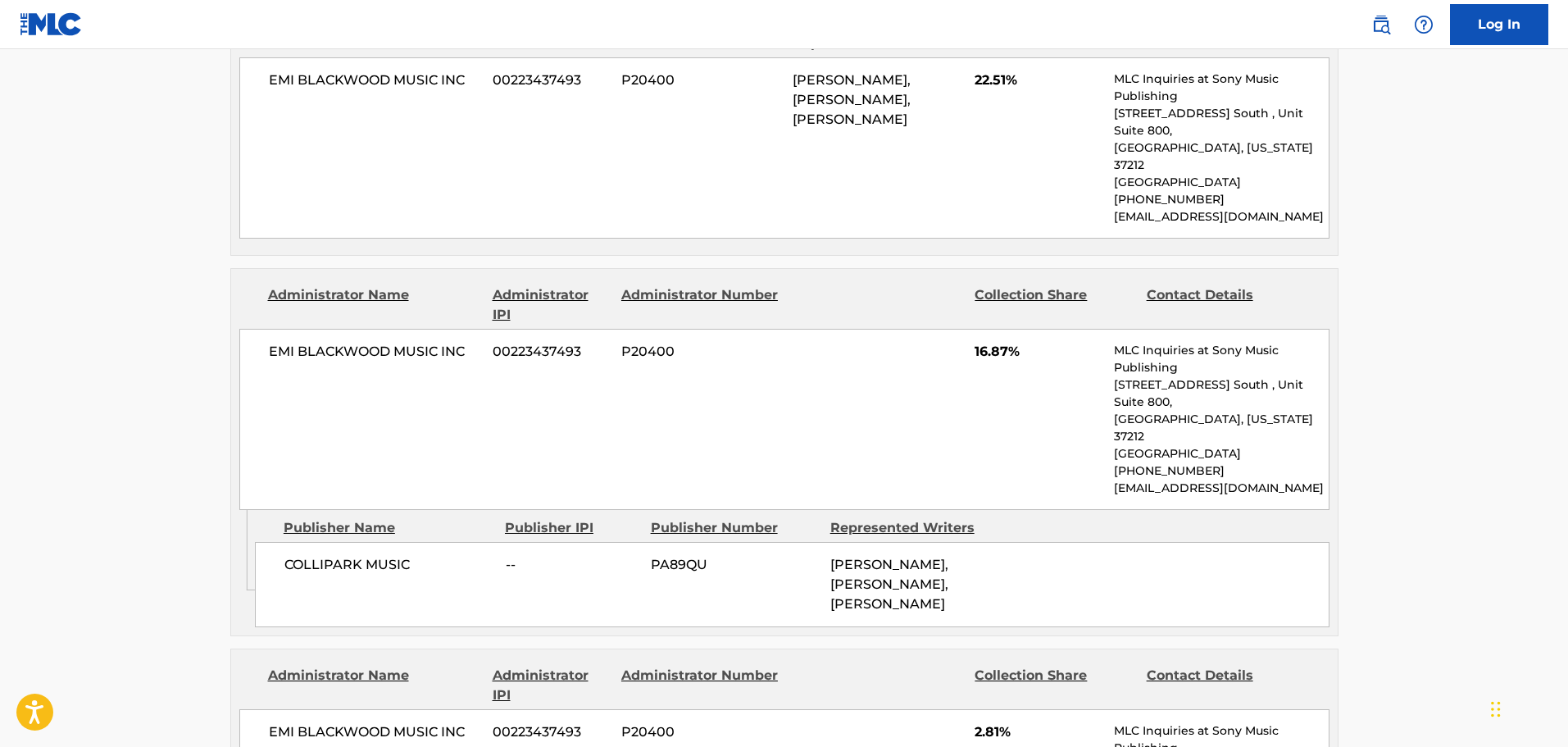
click at [667, 408] on div "EMI [PERSON_NAME] MUSIC INC 00223437493 P20400 16.87% MLC Inquiries at Sony Mus…" at bounding box center [784, 419] width 1090 height 181
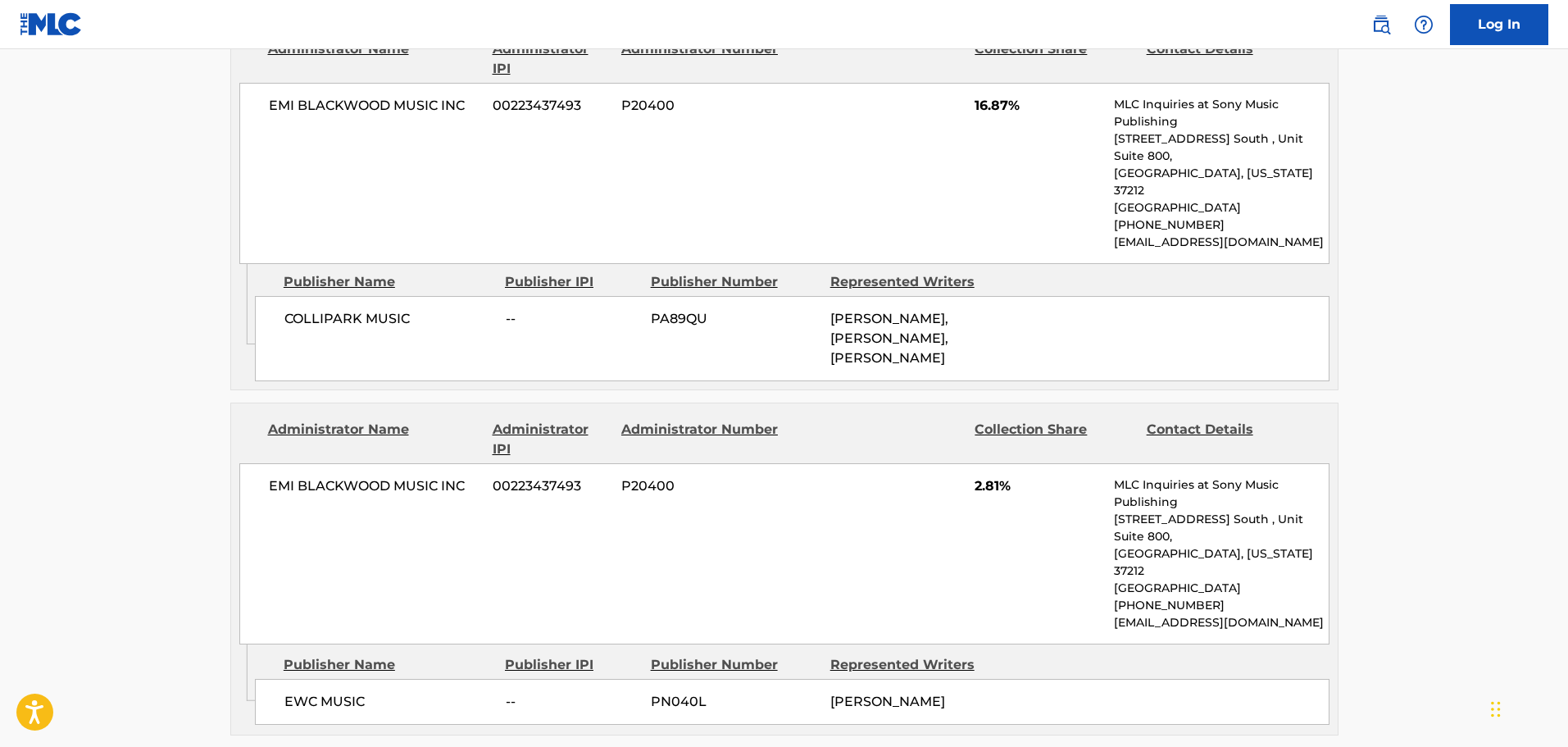
scroll to position [1889, 0]
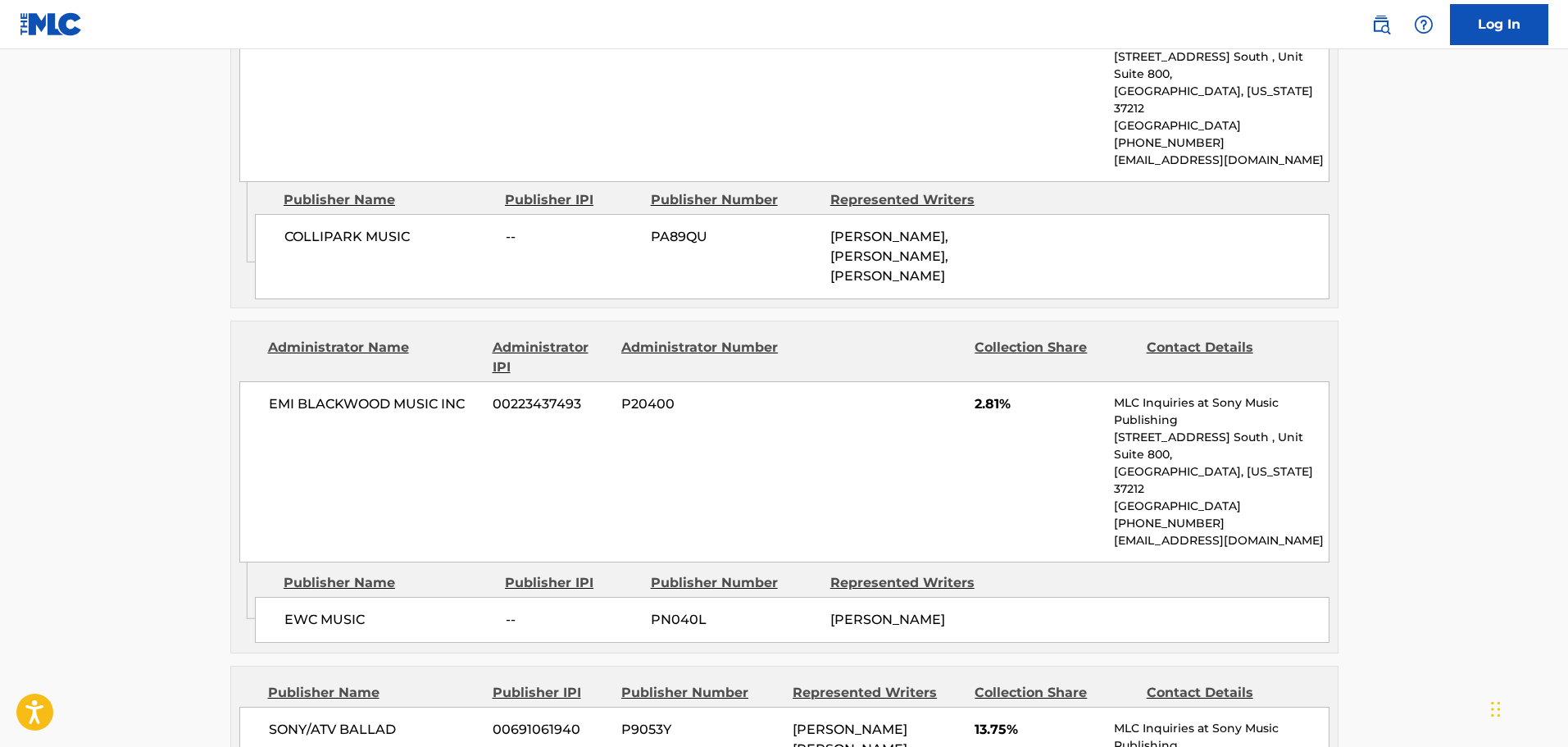
click at [774, 408] on div "EMI [PERSON_NAME] MUSIC INC 00223437493 P20400 2.81% MLC Inquiries at Sony Musi…" at bounding box center [784, 471] width 1090 height 181
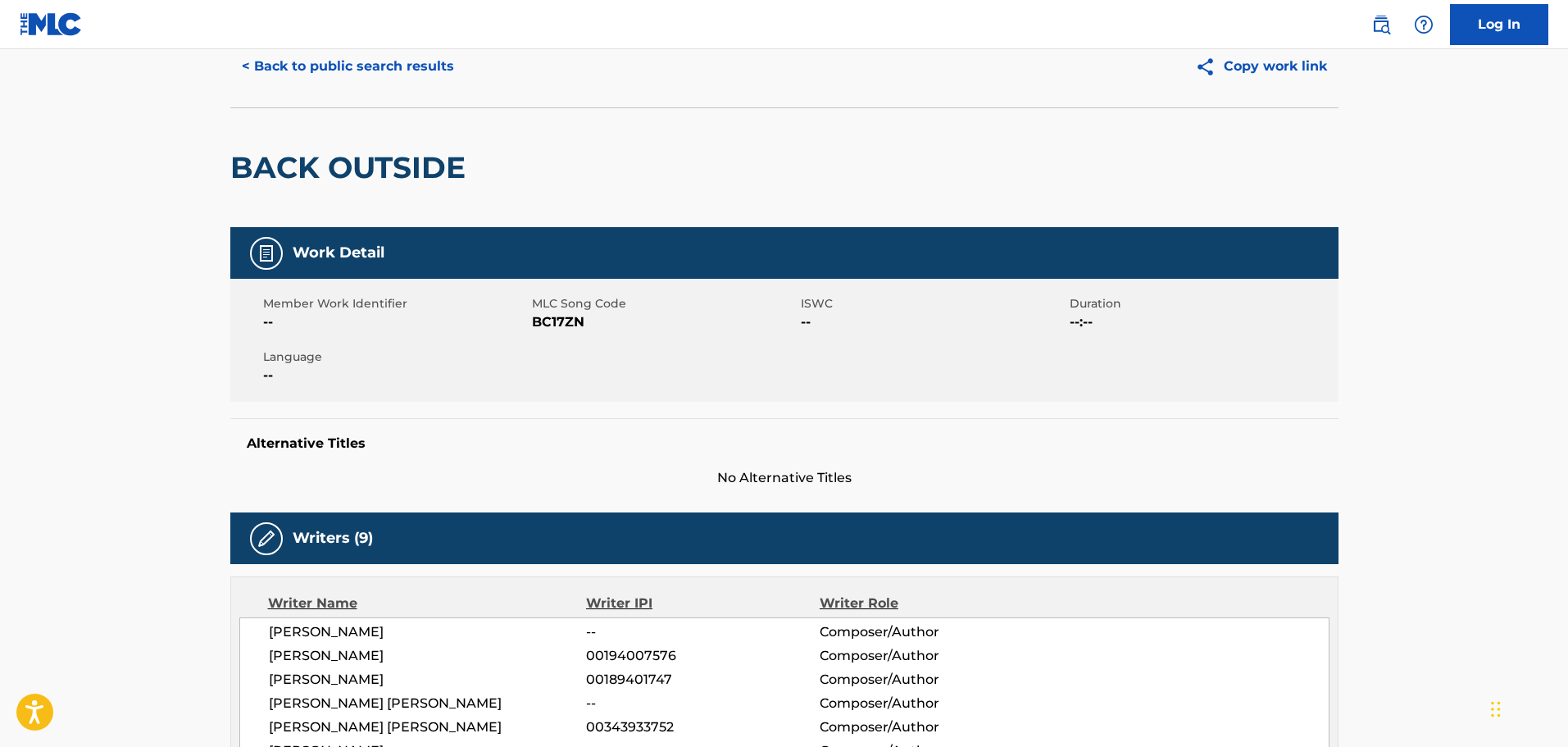
scroll to position [0, 0]
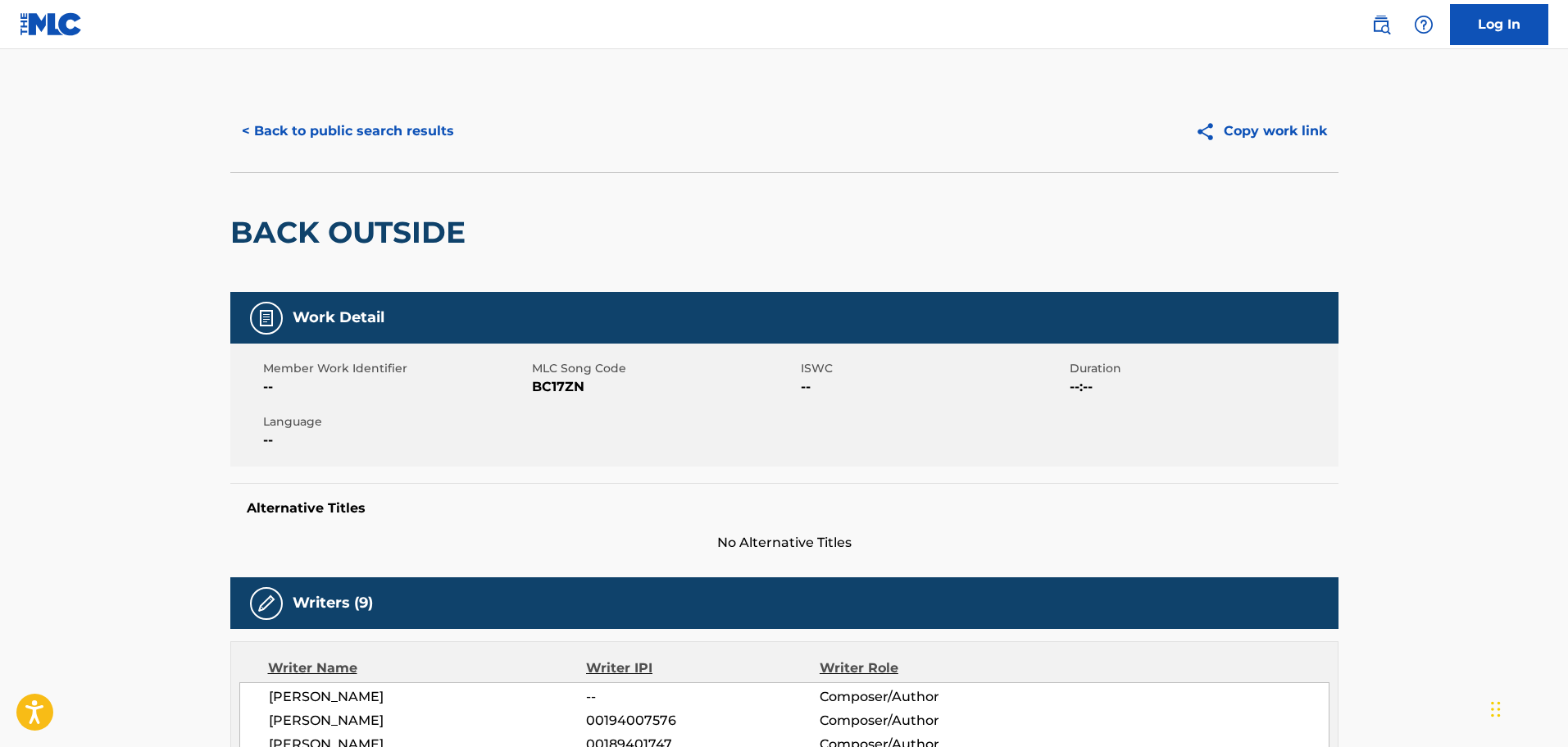
click at [291, 109] on div "< Back to public search results Copy work link" at bounding box center [784, 131] width 1108 height 82
click at [304, 138] on button "< Back to public search results" at bounding box center [348, 131] width 235 height 41
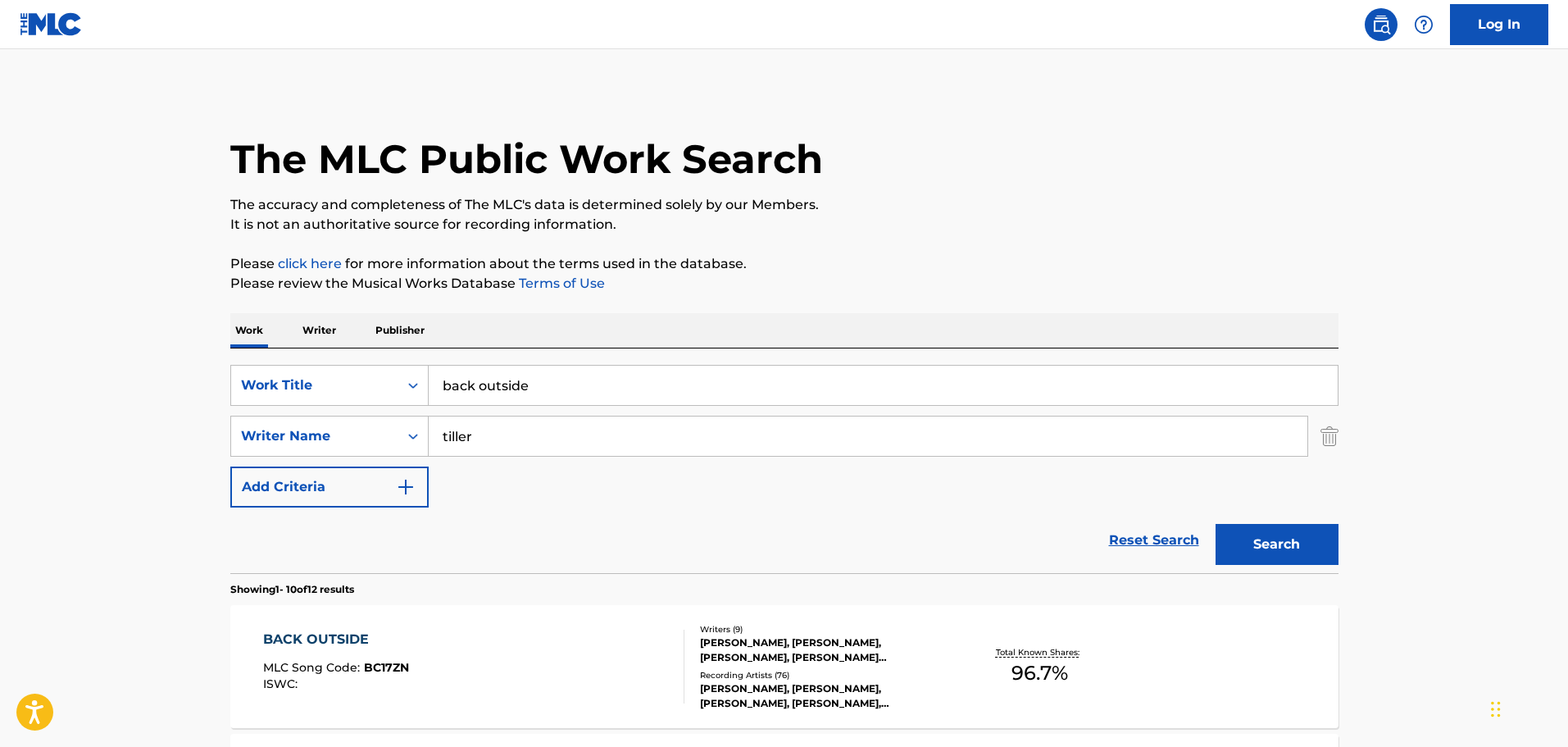
click at [533, 389] on input "back outside" at bounding box center [883, 385] width 909 height 40
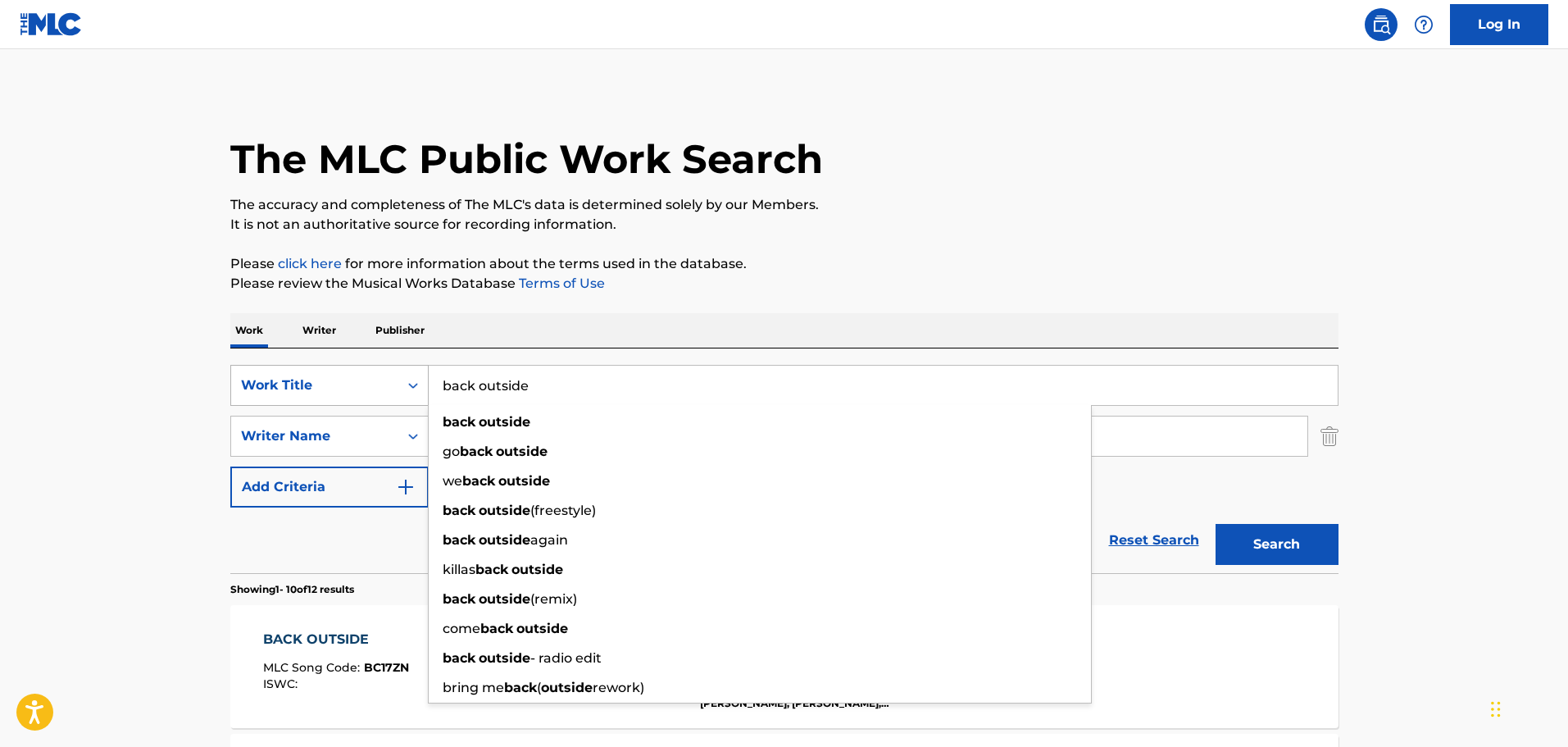
drag, startPoint x: 481, startPoint y: 388, endPoint x: 381, endPoint y: 377, distance: 100.6
click at [381, 377] on div "SearchWithCriteria938ed9aa-b7a9-4ec1-a0ed-e8cc2e3dbaed Work Title back outside …" at bounding box center [784, 385] width 1108 height 41
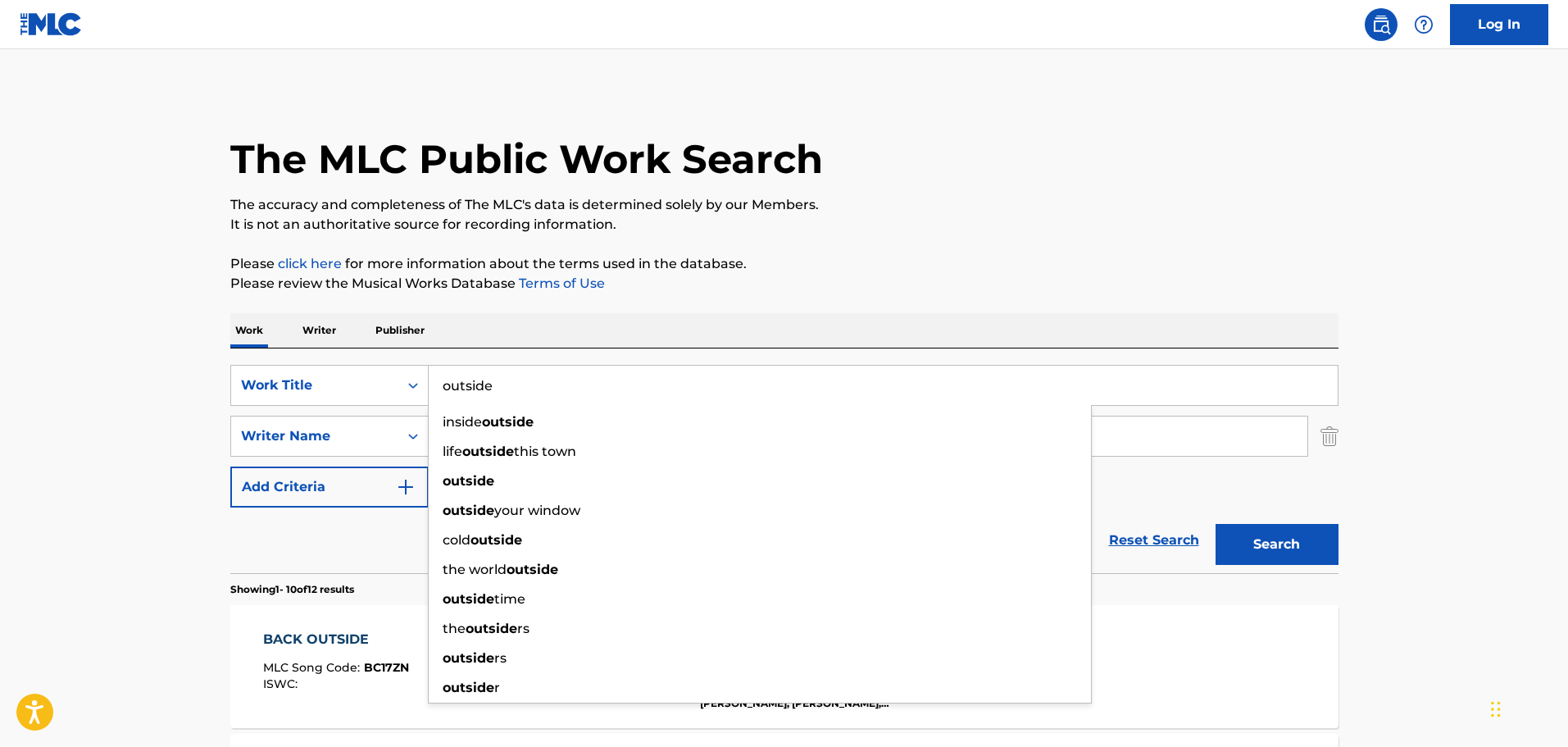
type input "outside"
click at [617, 313] on div "Work Writer Publisher" at bounding box center [784, 329] width 1108 height 34
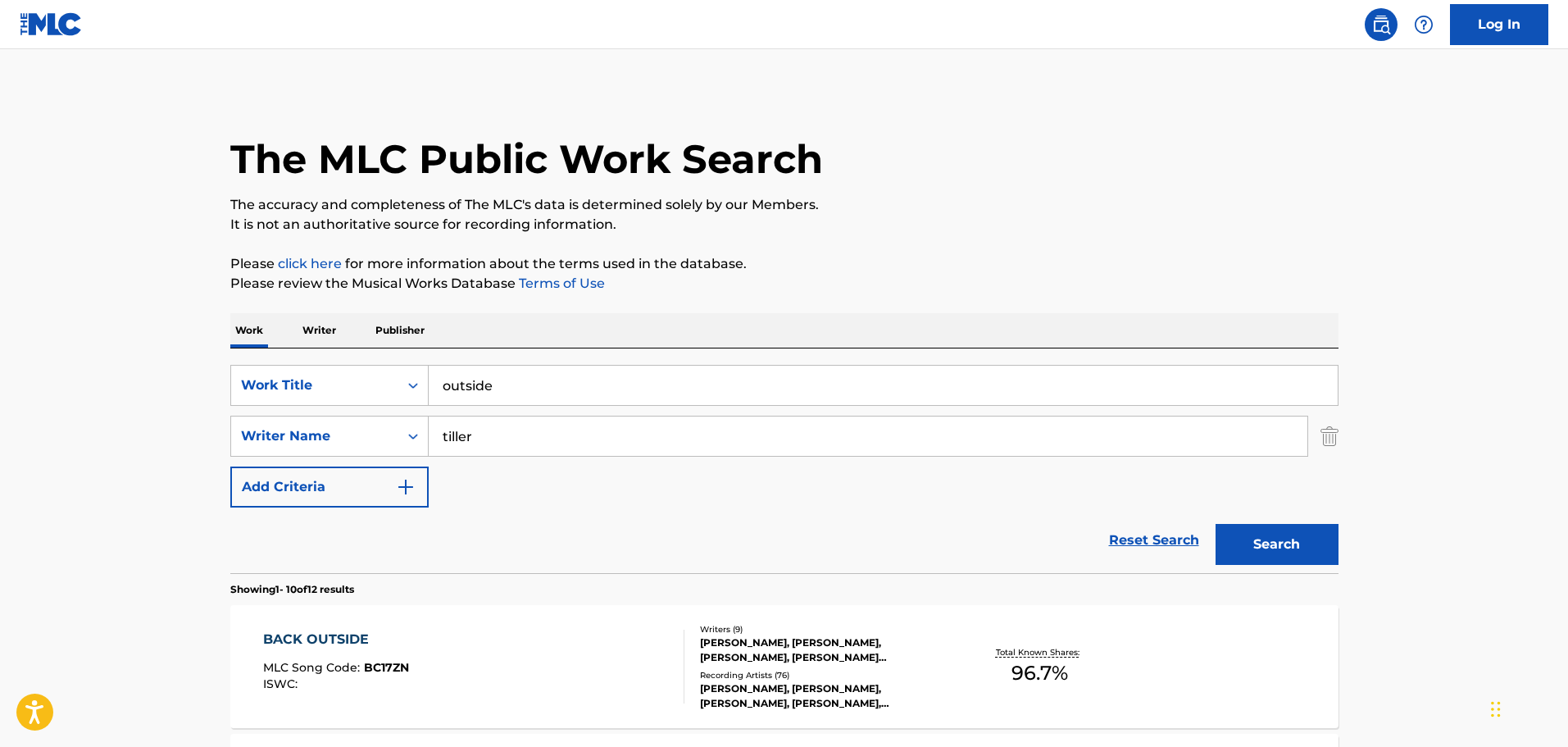
click at [473, 442] on input "tiller" at bounding box center [867, 436] width 878 height 40
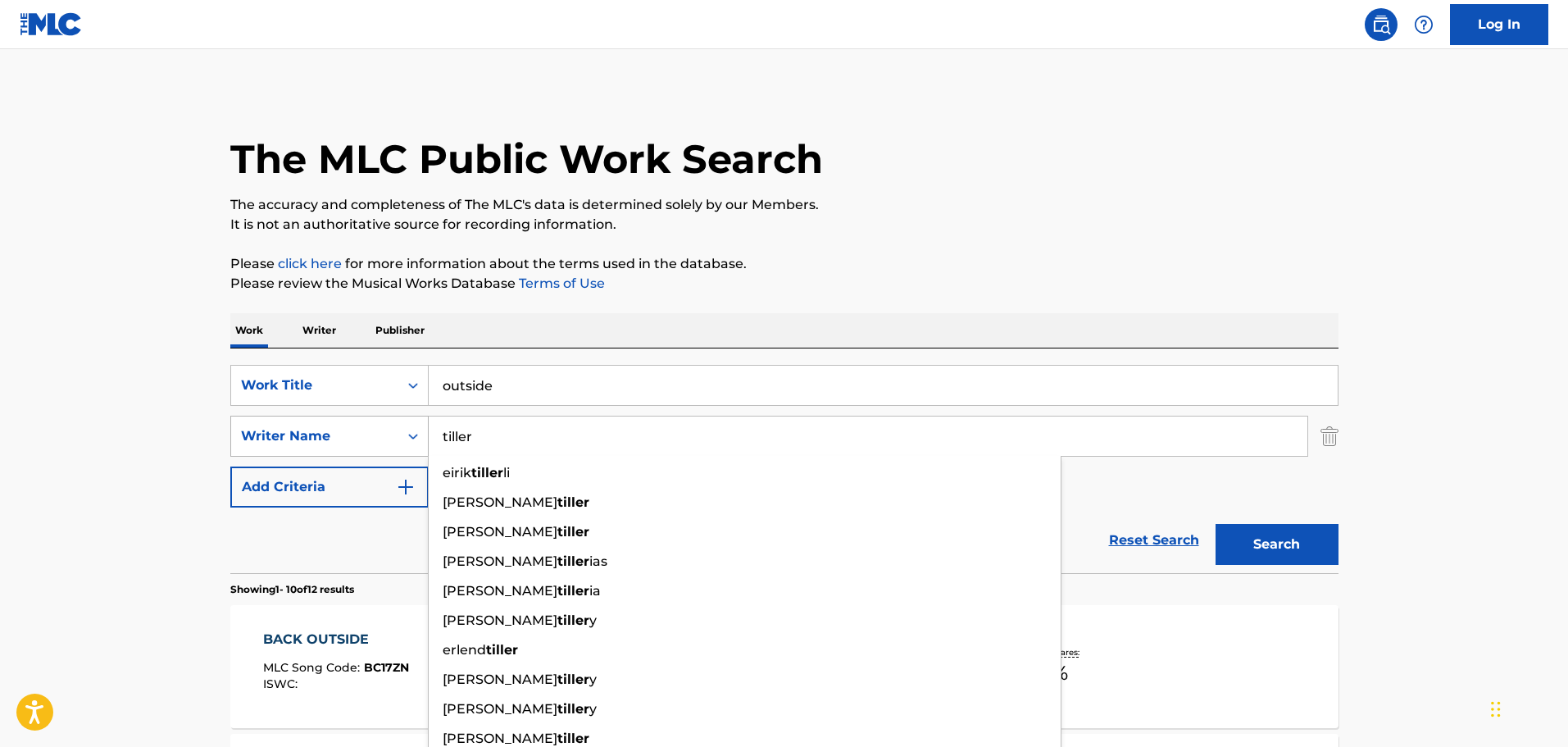
drag, startPoint x: 487, startPoint y: 436, endPoint x: 396, endPoint y: 423, distance: 91.9
click at [396, 424] on div "SearchWithCriteria448b73dc-a4b1-463f-b99d-b261e3b74c4d Writer Name [PERSON_NAME…" at bounding box center [784, 436] width 1108 height 41
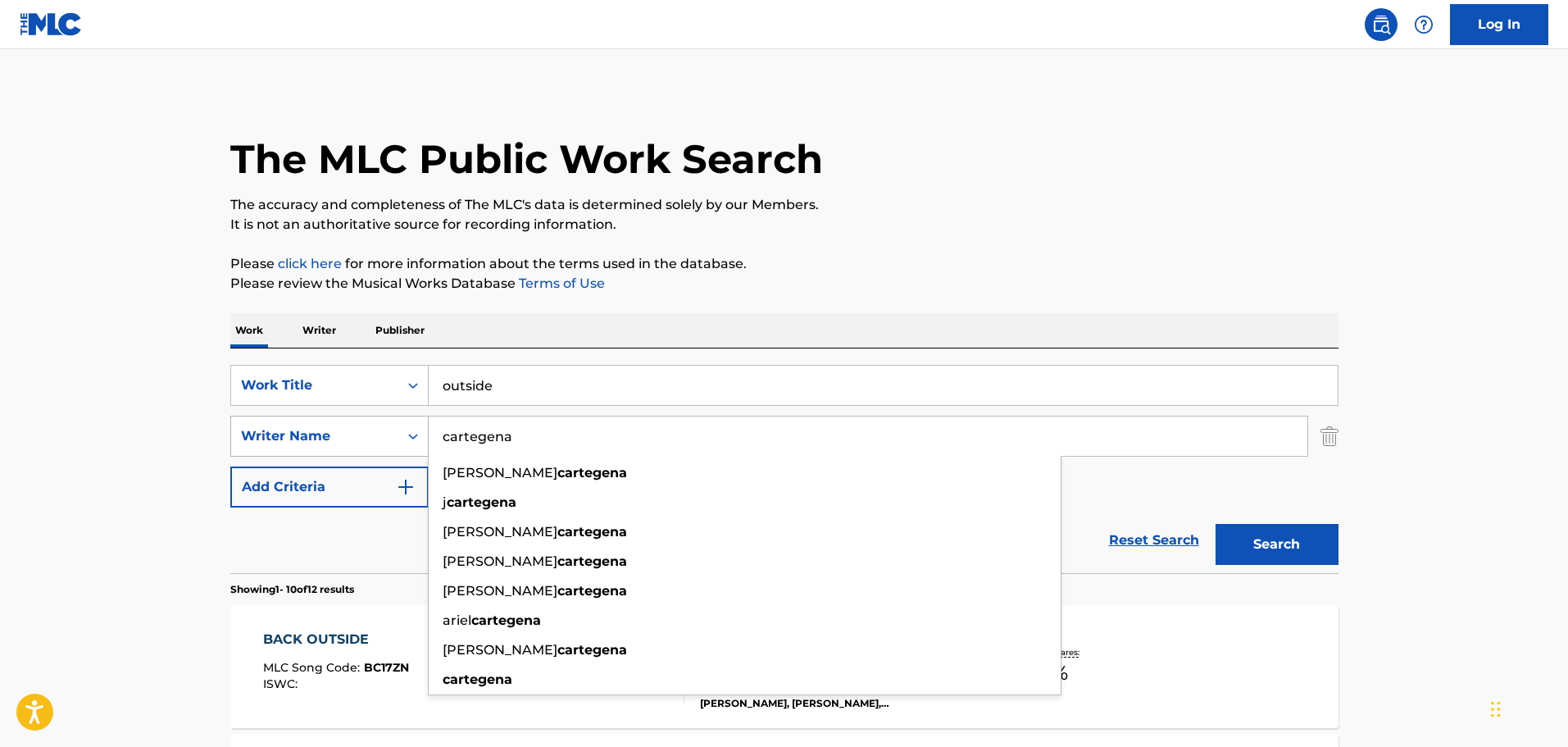
type input "cartegena"
click at [1216, 523] on button "Search" at bounding box center [1277, 544] width 123 height 41
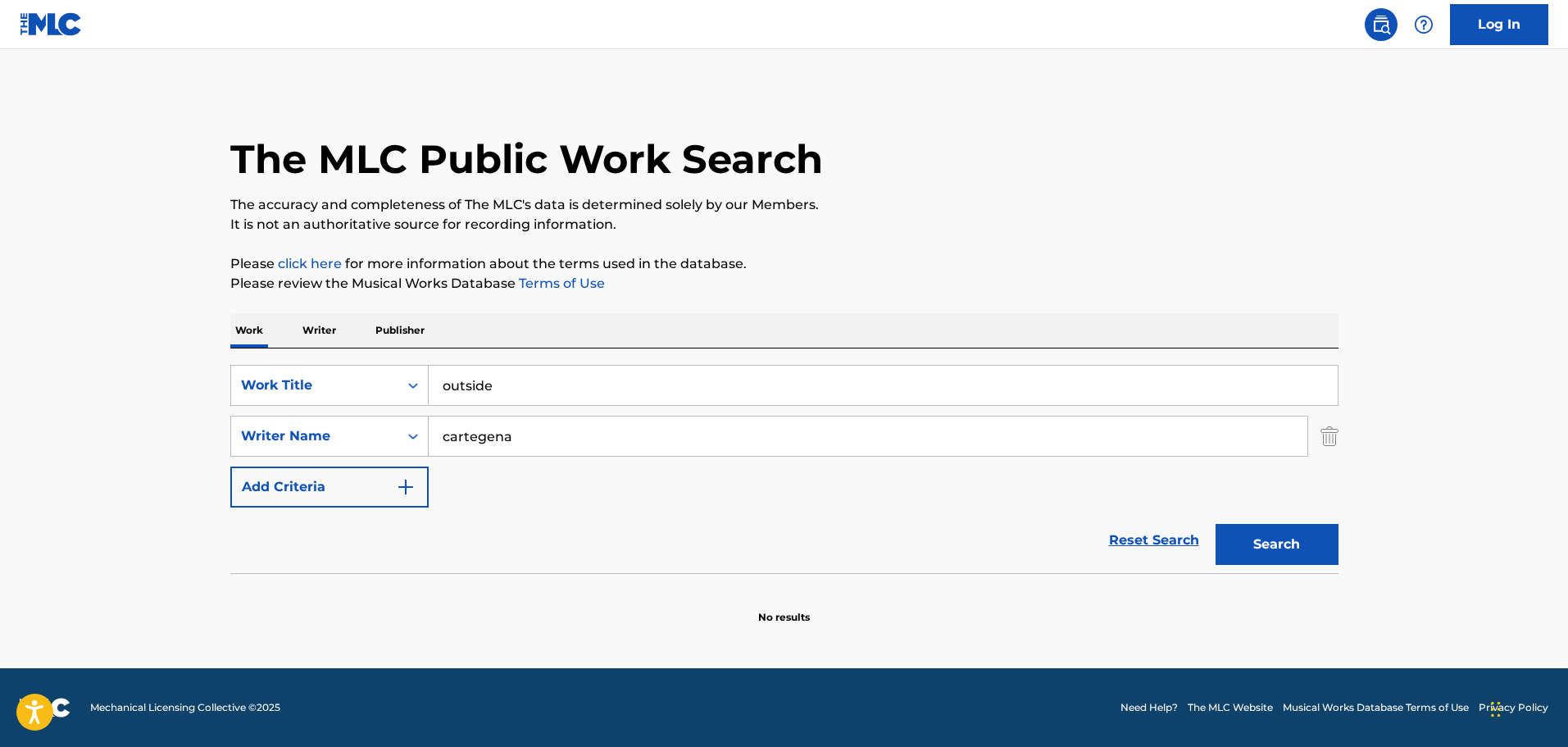
click at [1265, 553] on button "Search" at bounding box center [1277, 544] width 123 height 41
click at [1270, 552] on button "Search" at bounding box center [1277, 544] width 123 height 41
click at [531, 396] on input "outside" at bounding box center [883, 385] width 909 height 40
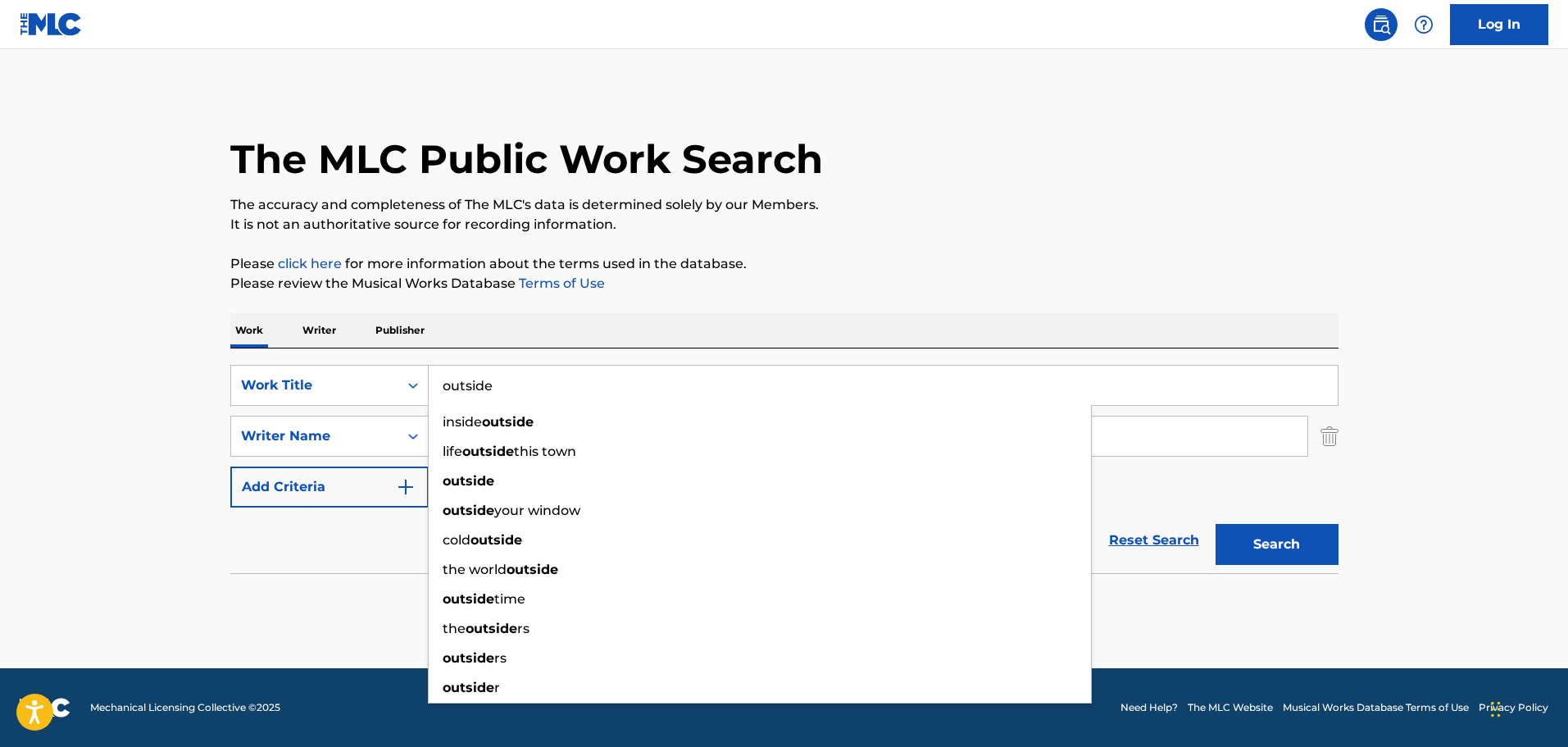
click at [442, 389] on input "outside" at bounding box center [883, 385] width 909 height 40
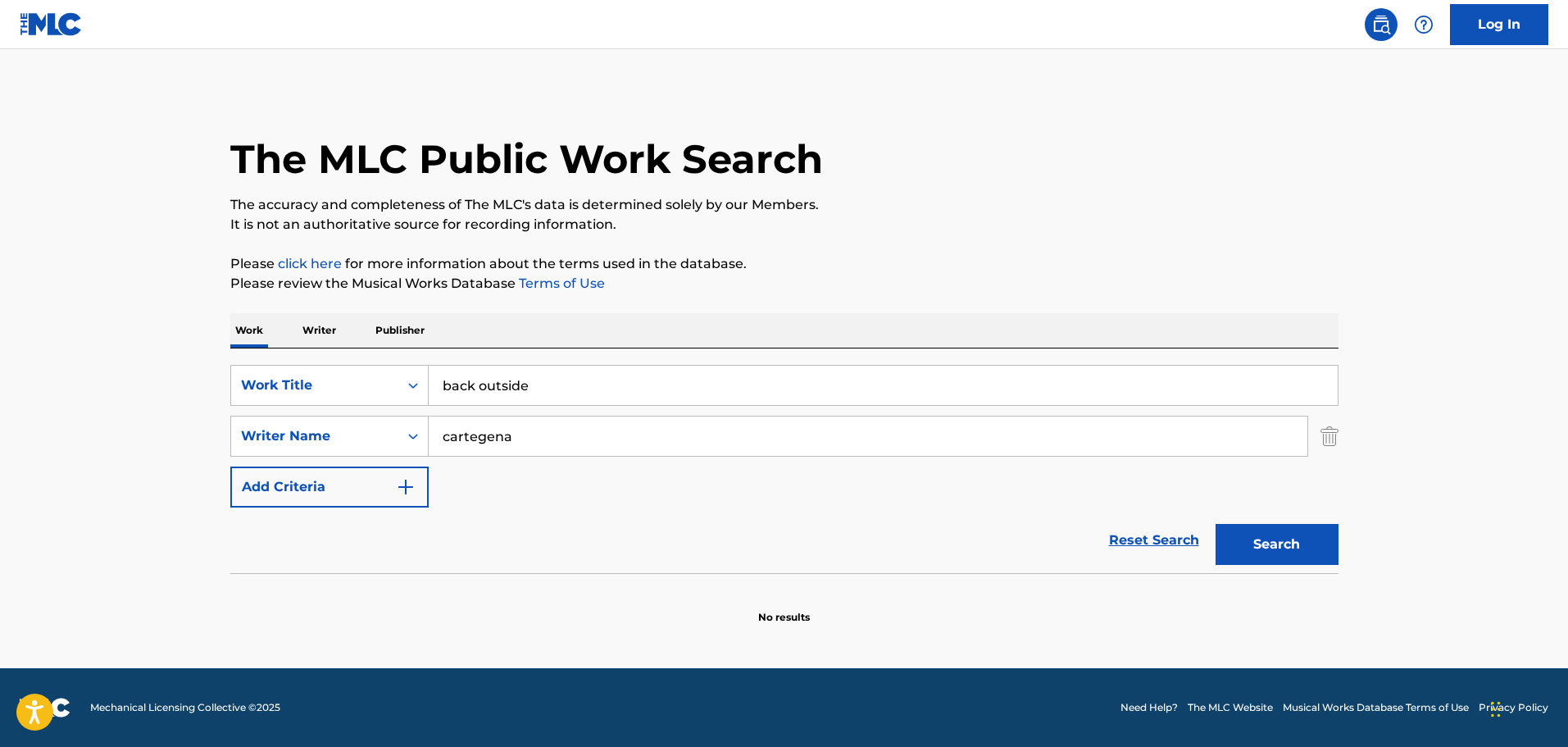
type input "back outside"
click at [1216, 523] on button "Search" at bounding box center [1277, 544] width 123 height 41
click at [1255, 546] on button "Search" at bounding box center [1277, 544] width 123 height 41
click at [554, 432] on input "cartegena" at bounding box center [867, 436] width 878 height 40
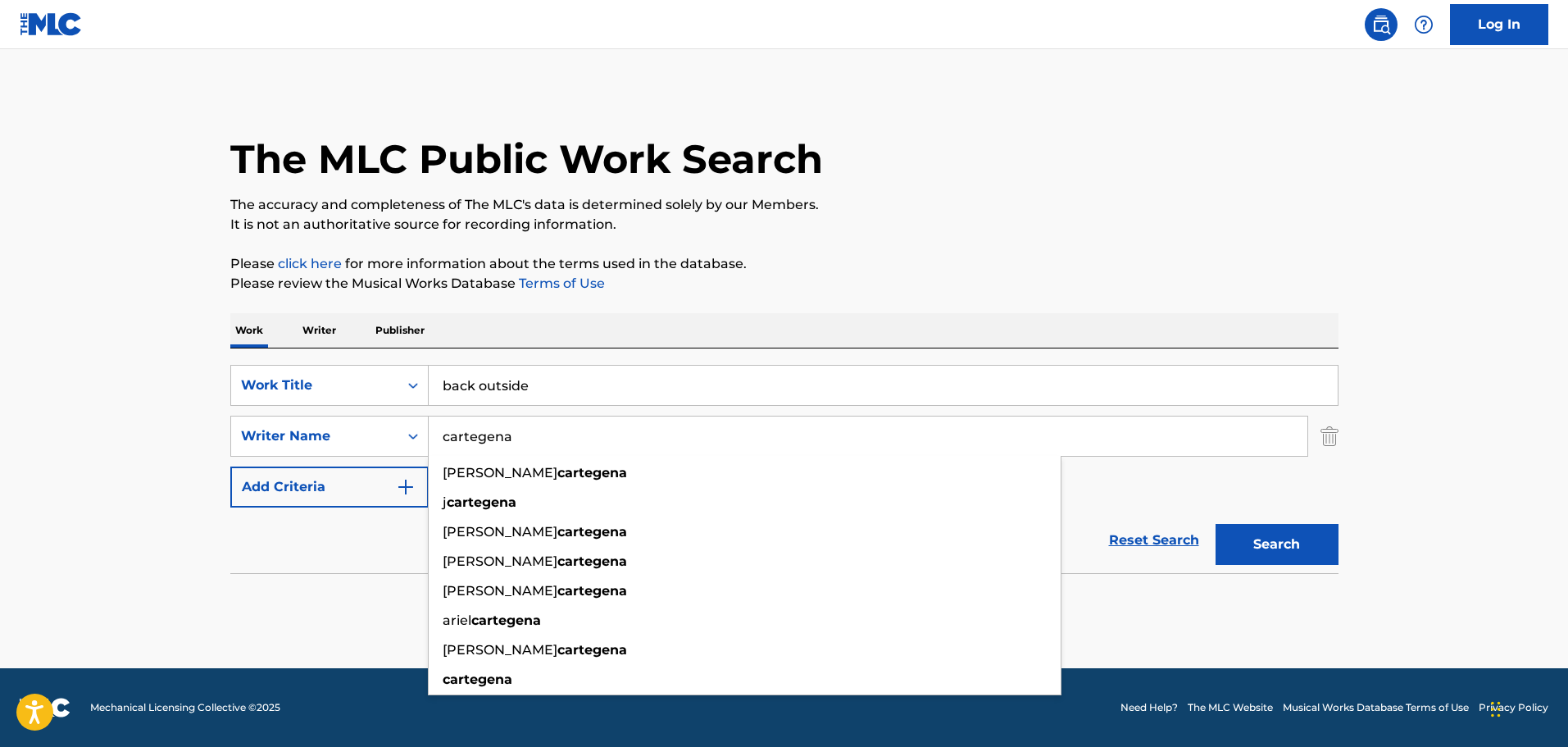
click at [434, 433] on input "cartegena" at bounding box center [867, 436] width 878 height 40
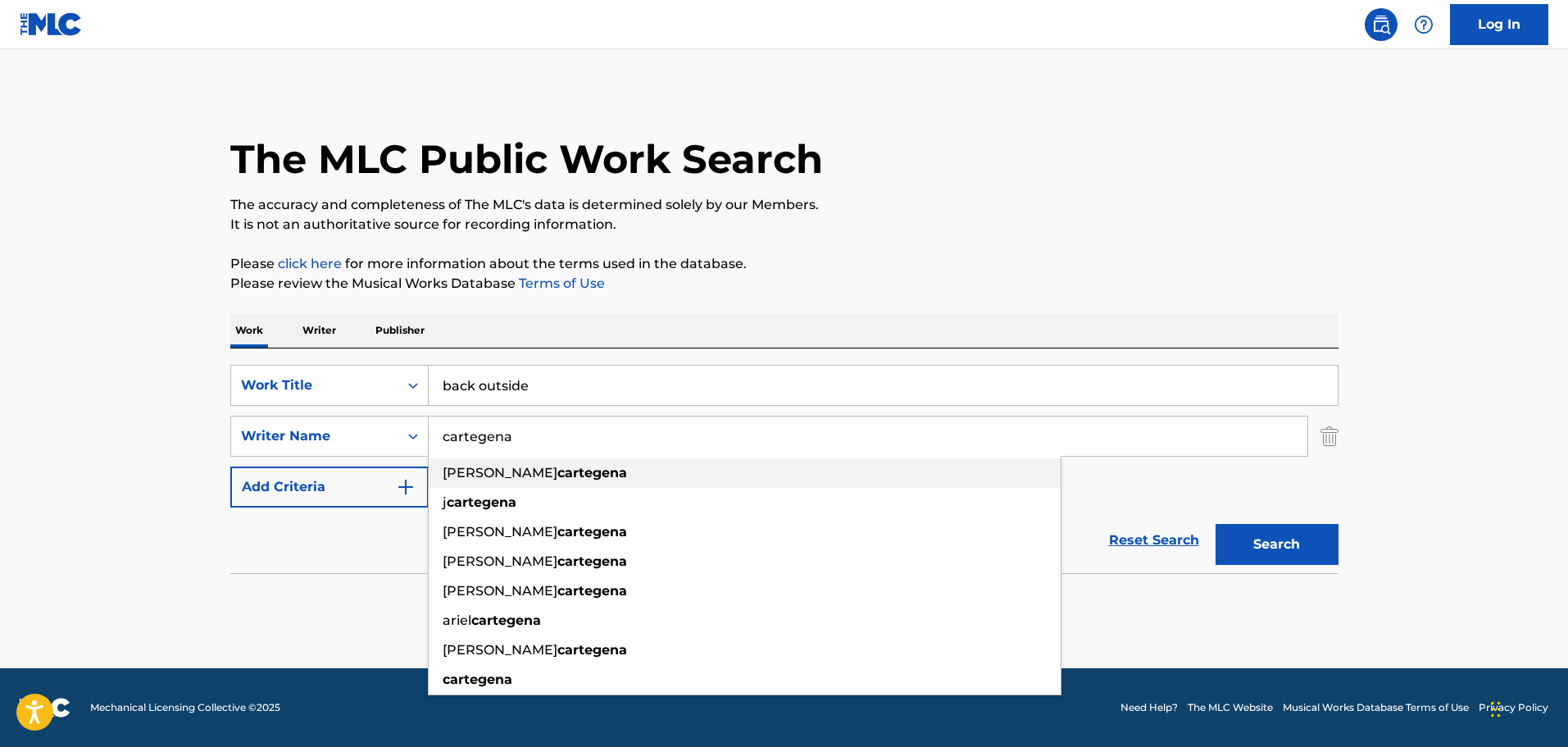
click at [557, 479] on strong "cartegena" at bounding box center [592, 472] width 70 height 16
type input "[PERSON_NAME]"
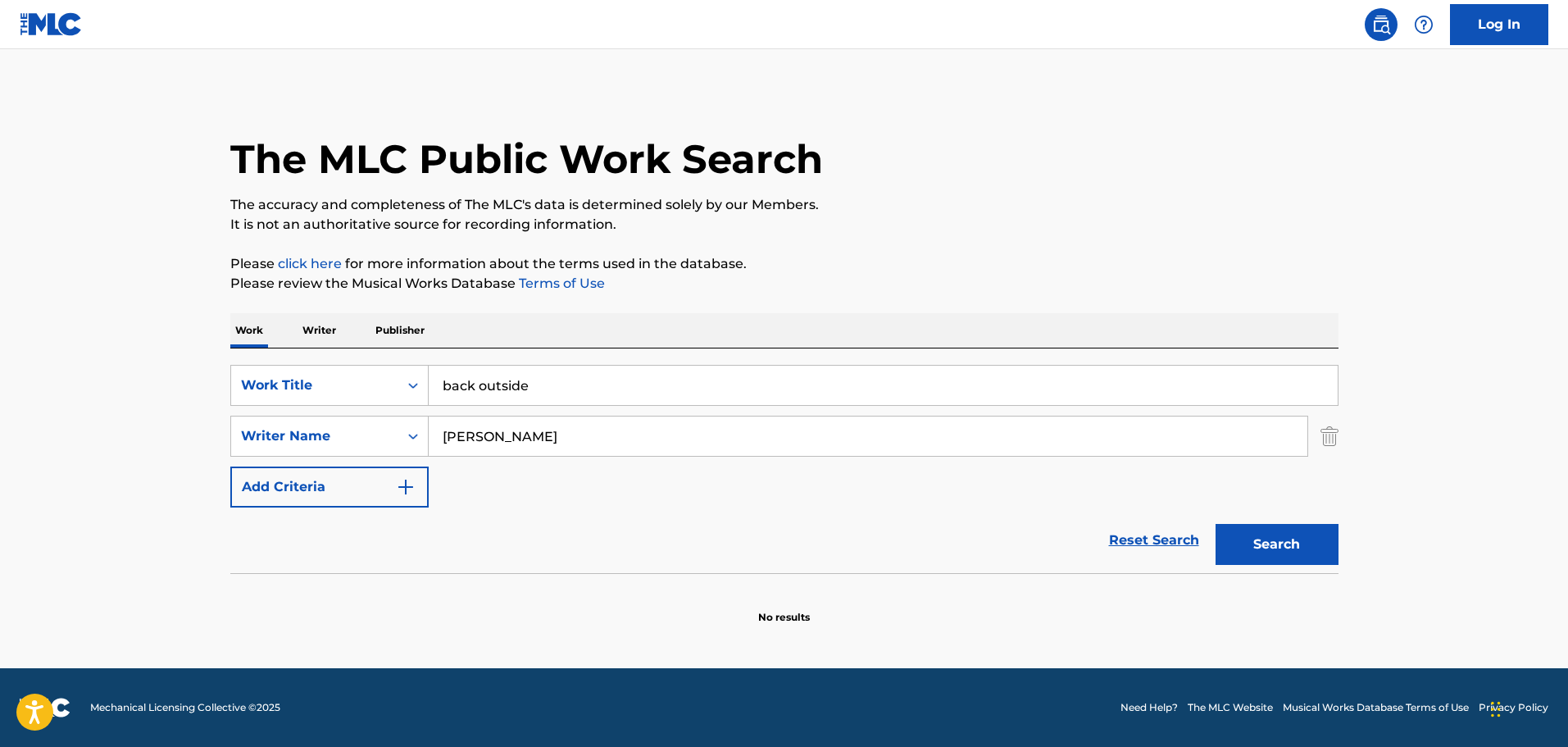
click at [1299, 546] on button "Search" at bounding box center [1277, 544] width 123 height 41
click at [1294, 546] on button "Search" at bounding box center [1277, 544] width 123 height 41
click at [844, 224] on p "It is not an authoritative source for recording information." at bounding box center [784, 224] width 1108 height 19
